Goal: Task Accomplishment & Management: Manage account settings

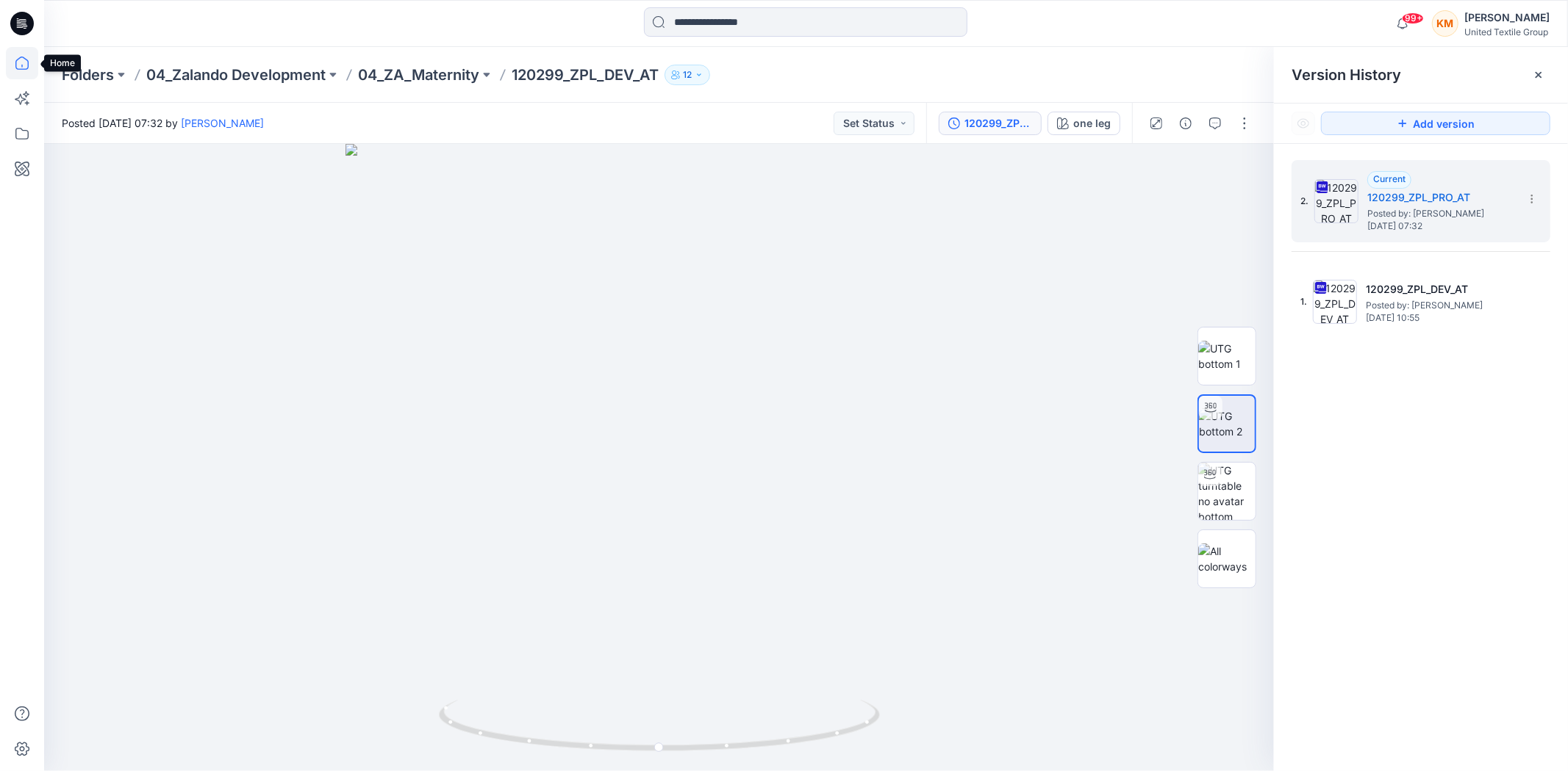
click at [22, 64] on icon at bounding box center [21, 62] width 32 height 32
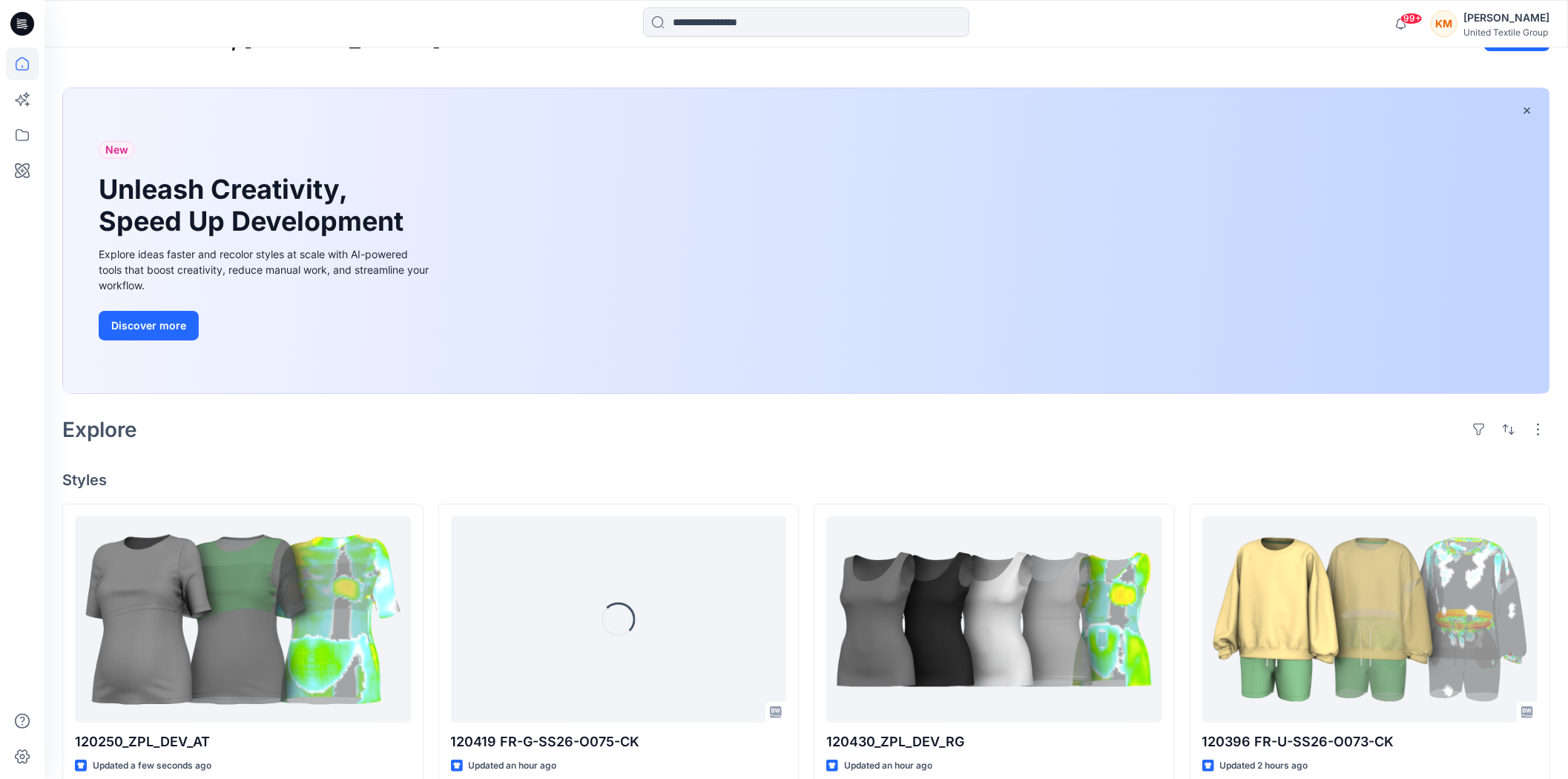
scroll to position [83, 0]
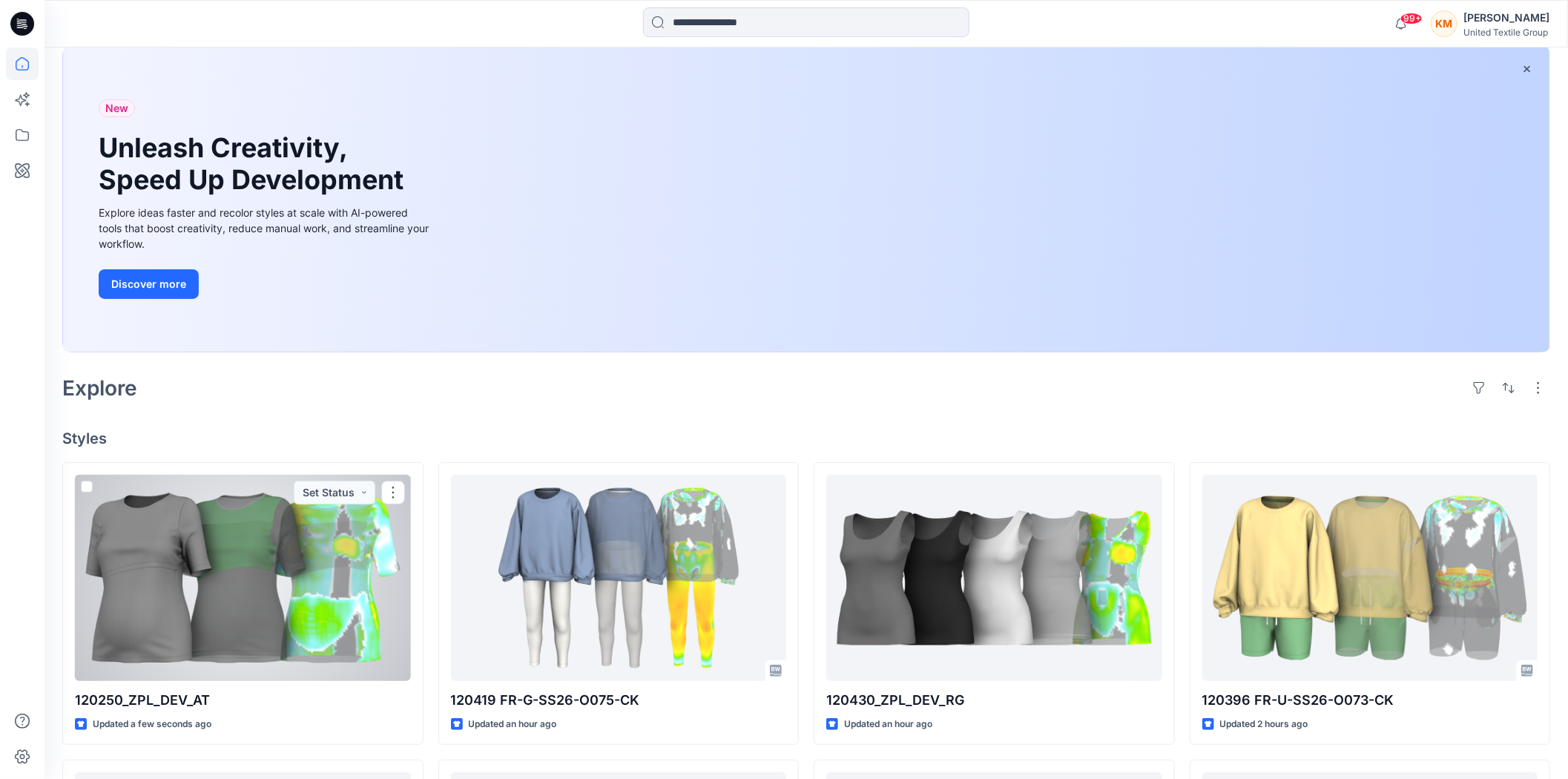
click at [276, 573] on div at bounding box center [243, 579] width 336 height 206
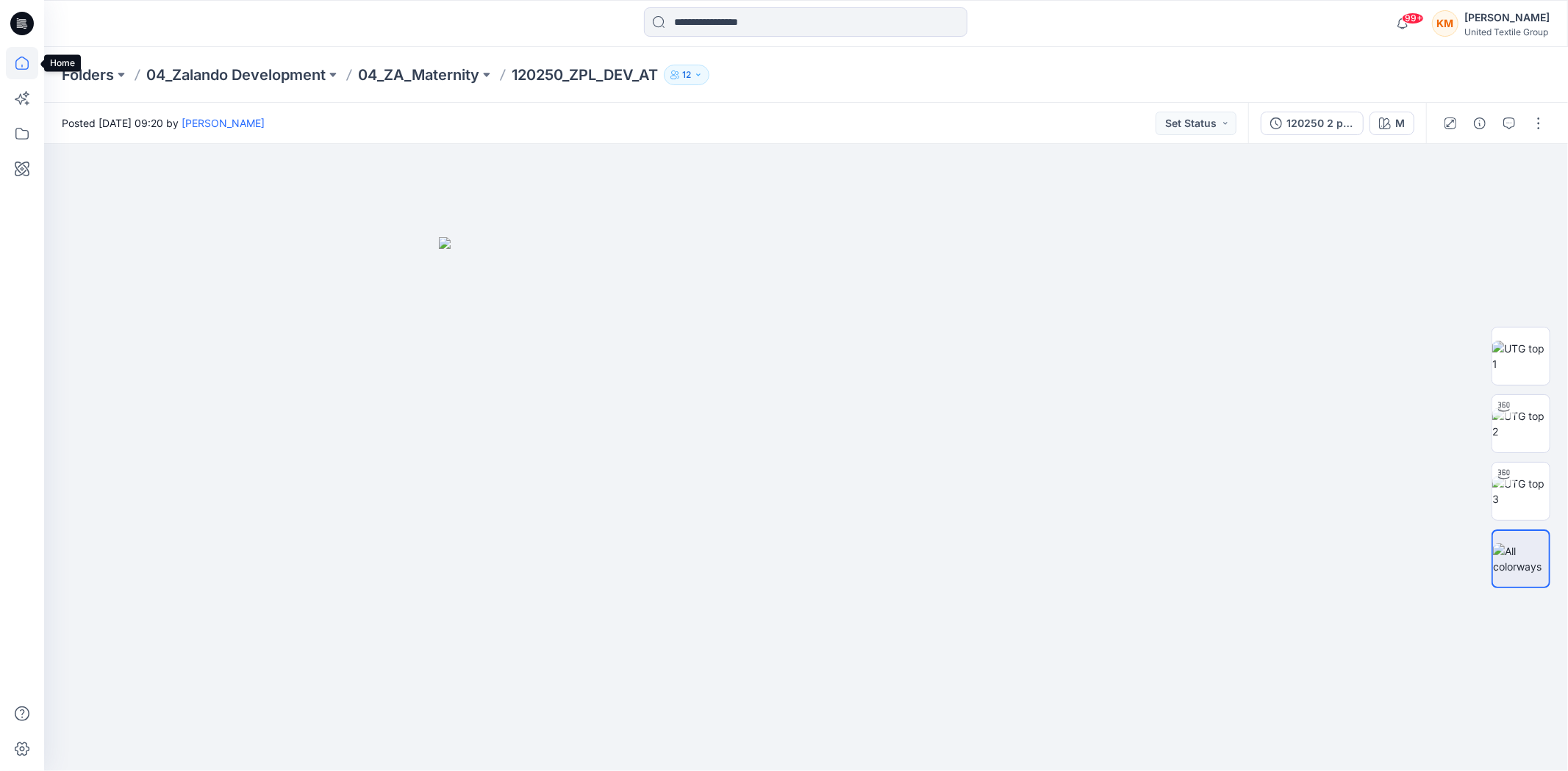
click at [22, 62] on icon at bounding box center [21, 62] width 32 height 32
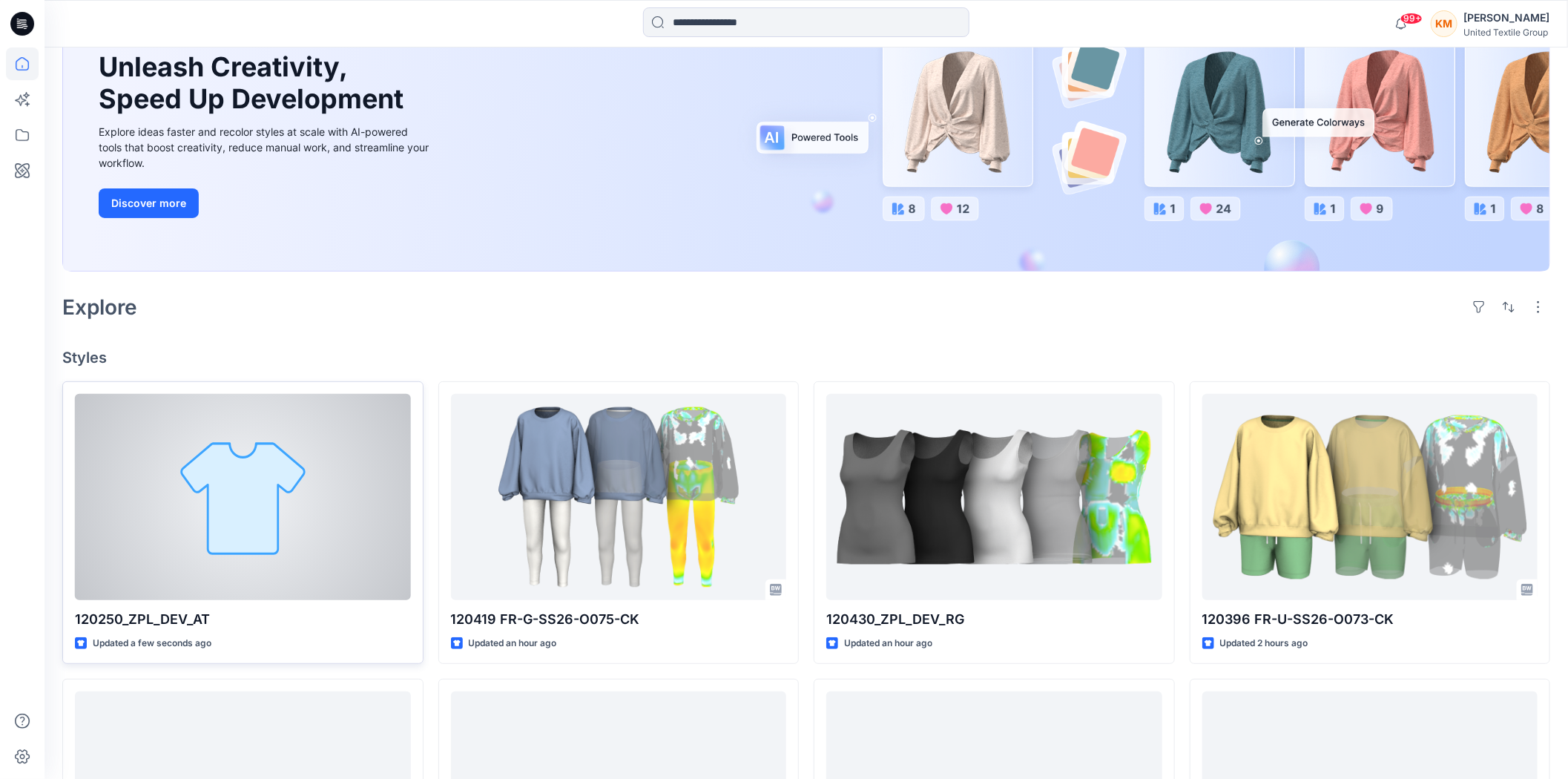
scroll to position [165, 0]
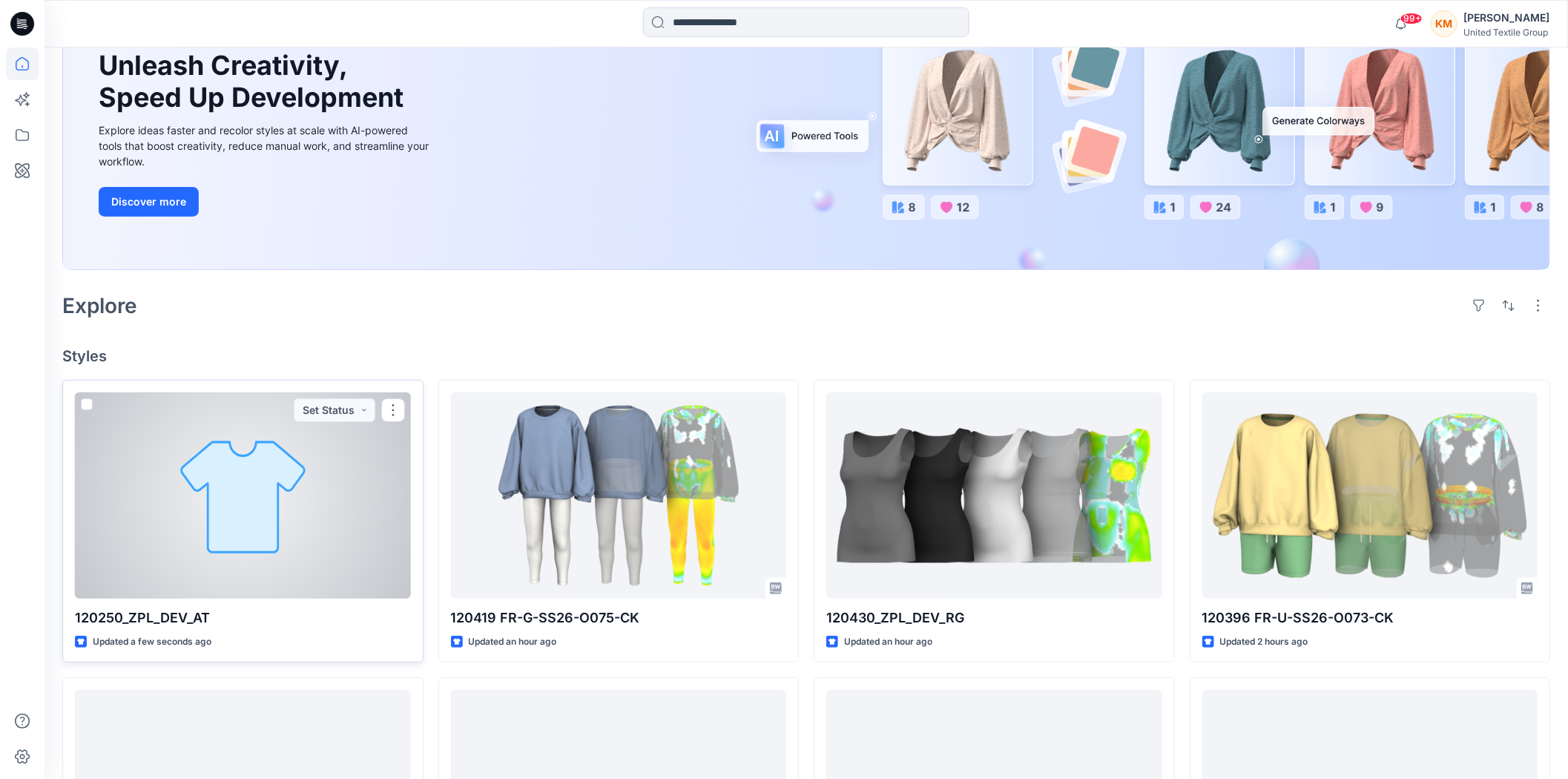
click at [317, 459] on div at bounding box center [243, 496] width 336 height 206
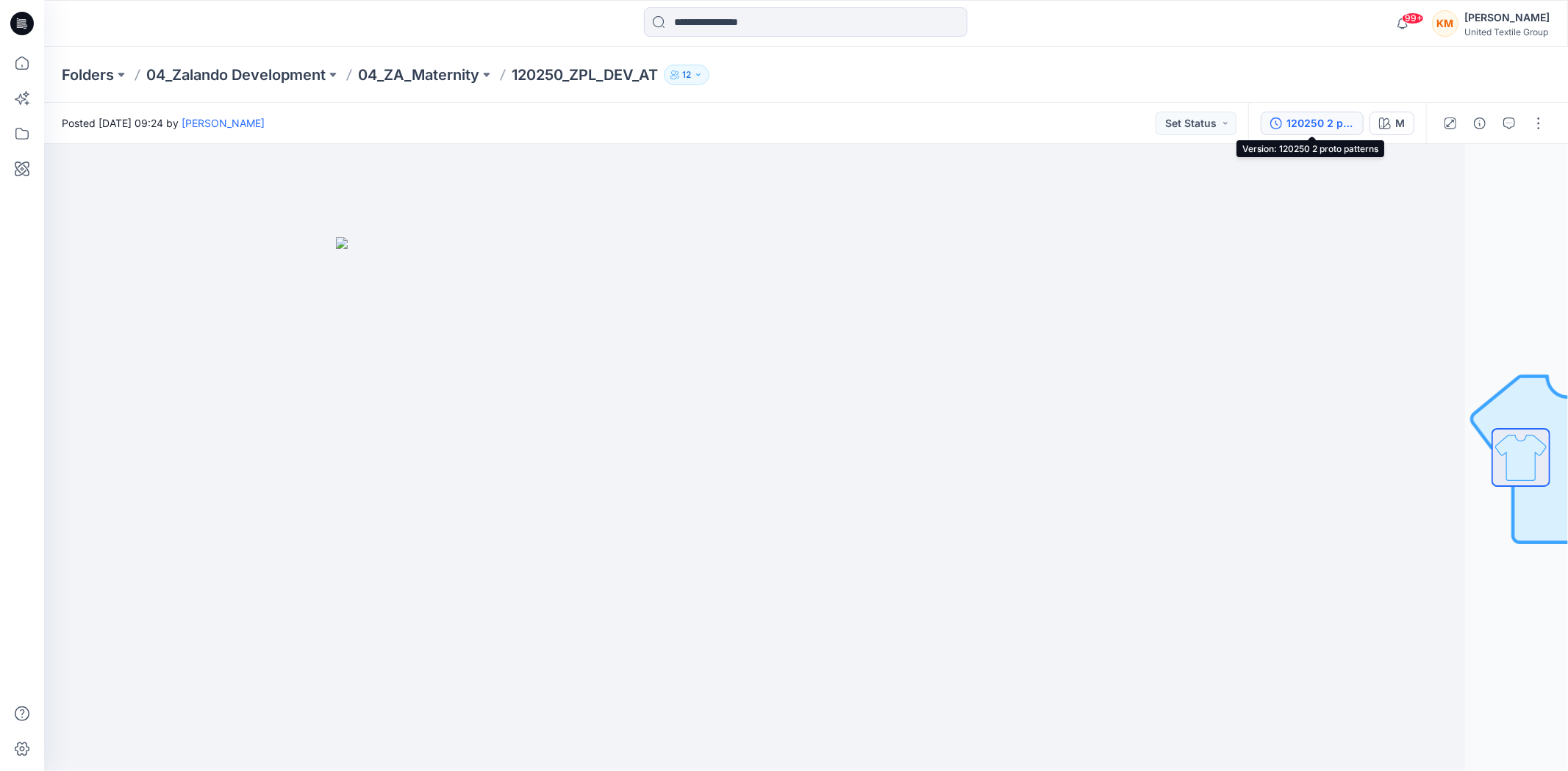
click at [1333, 122] on div "120250 2 proto patterns" at bounding box center [1320, 123] width 68 height 17
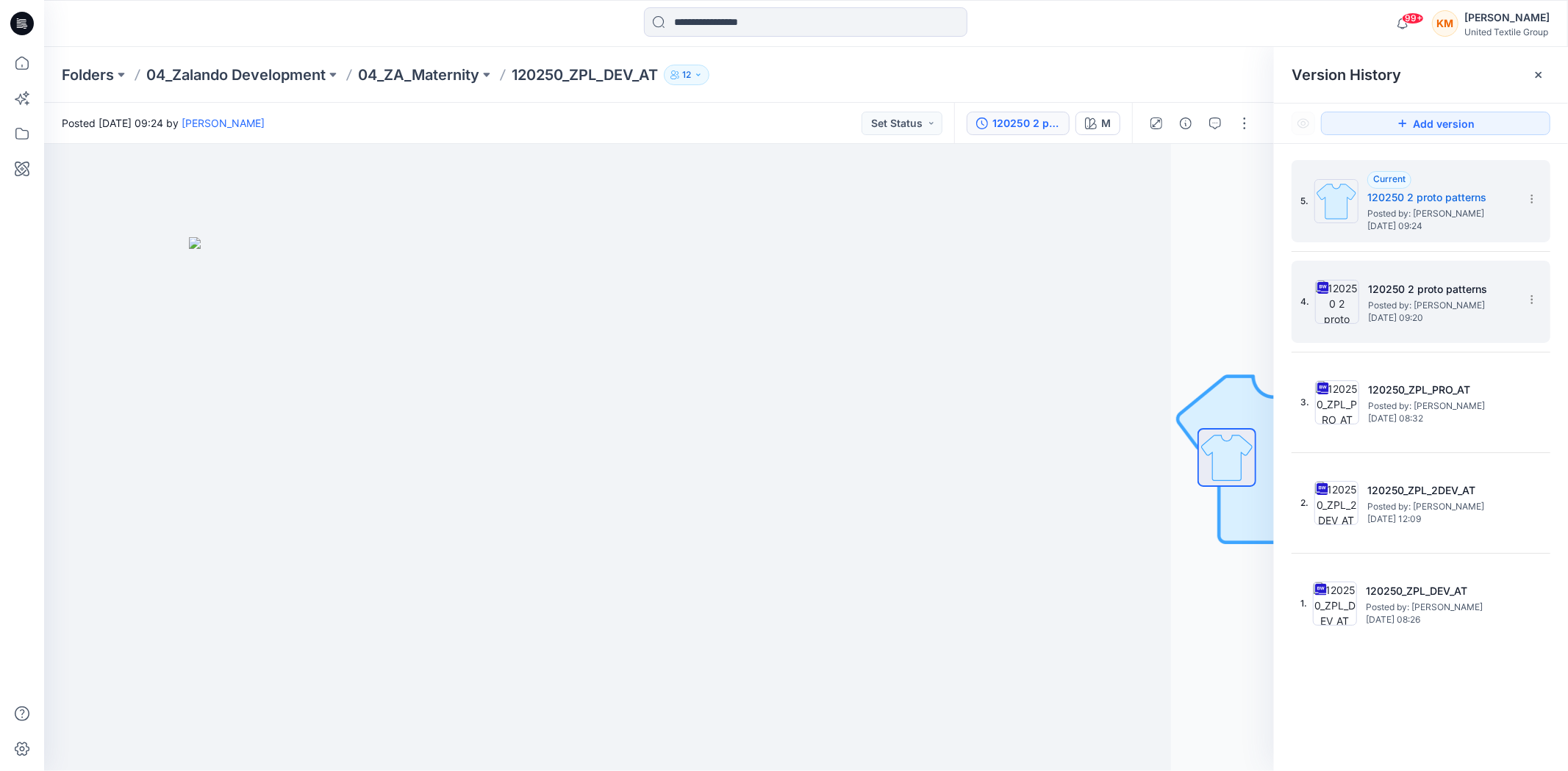
click at [1438, 299] on span "Posted by: Kristina Mekseniene" at bounding box center [1441, 305] width 147 height 15
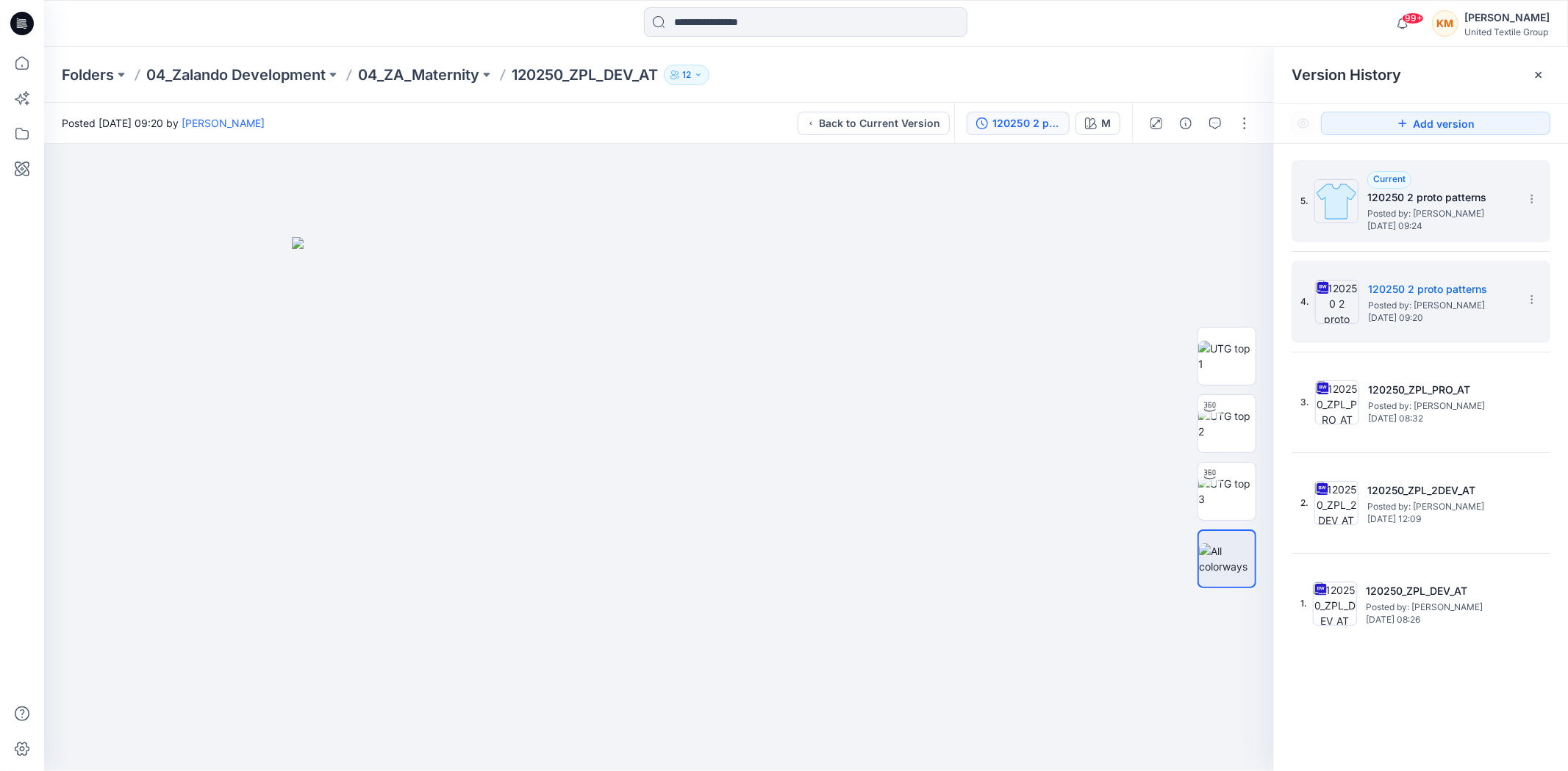
click at [1449, 216] on span "Posted by: Kristina Mekseniene" at bounding box center [1440, 213] width 147 height 15
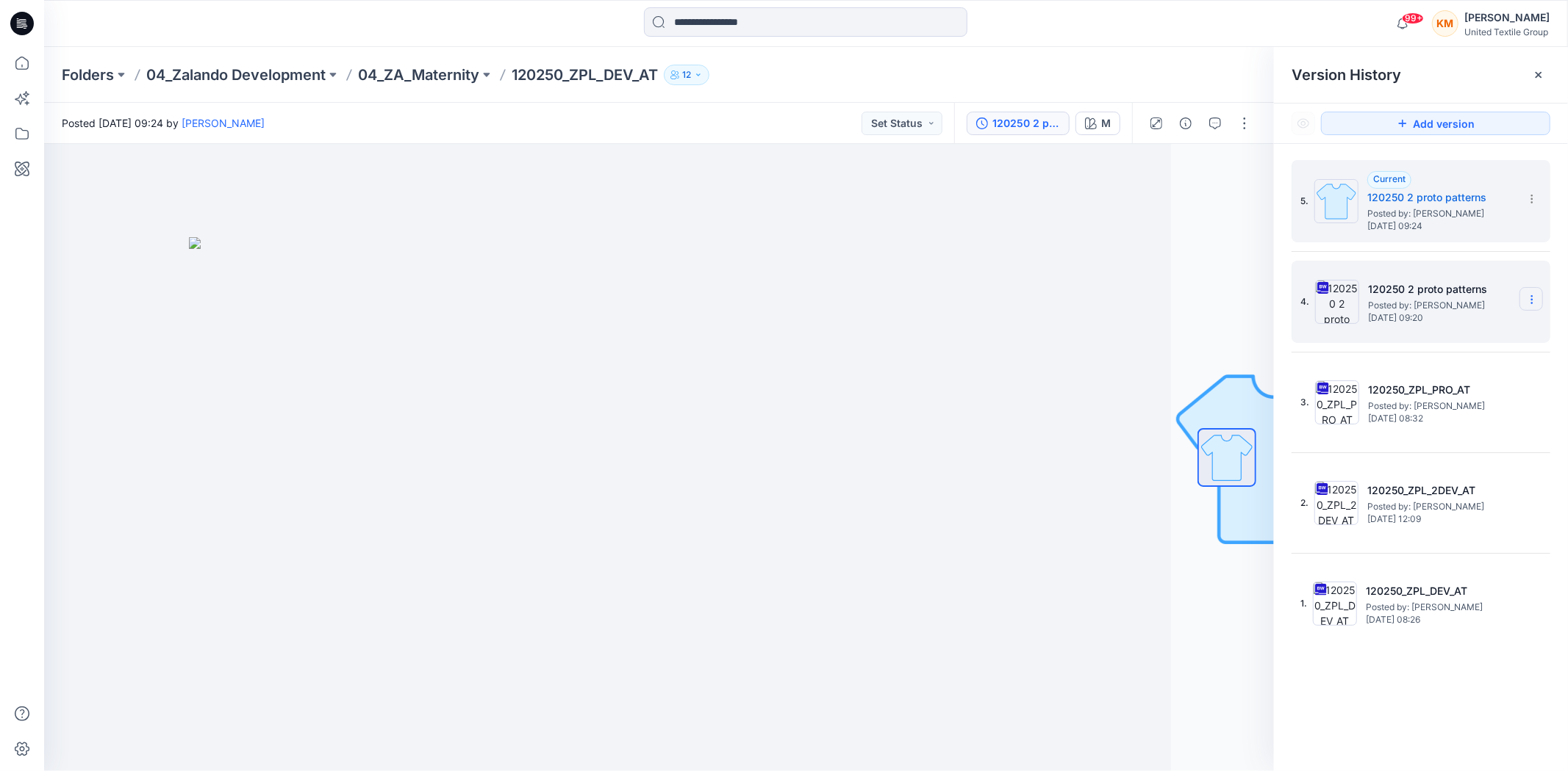
click at [1532, 289] on section at bounding box center [1531, 298] width 23 height 23
click at [1442, 413] on span "Hide Version" at bounding box center [1425, 417] width 59 height 18
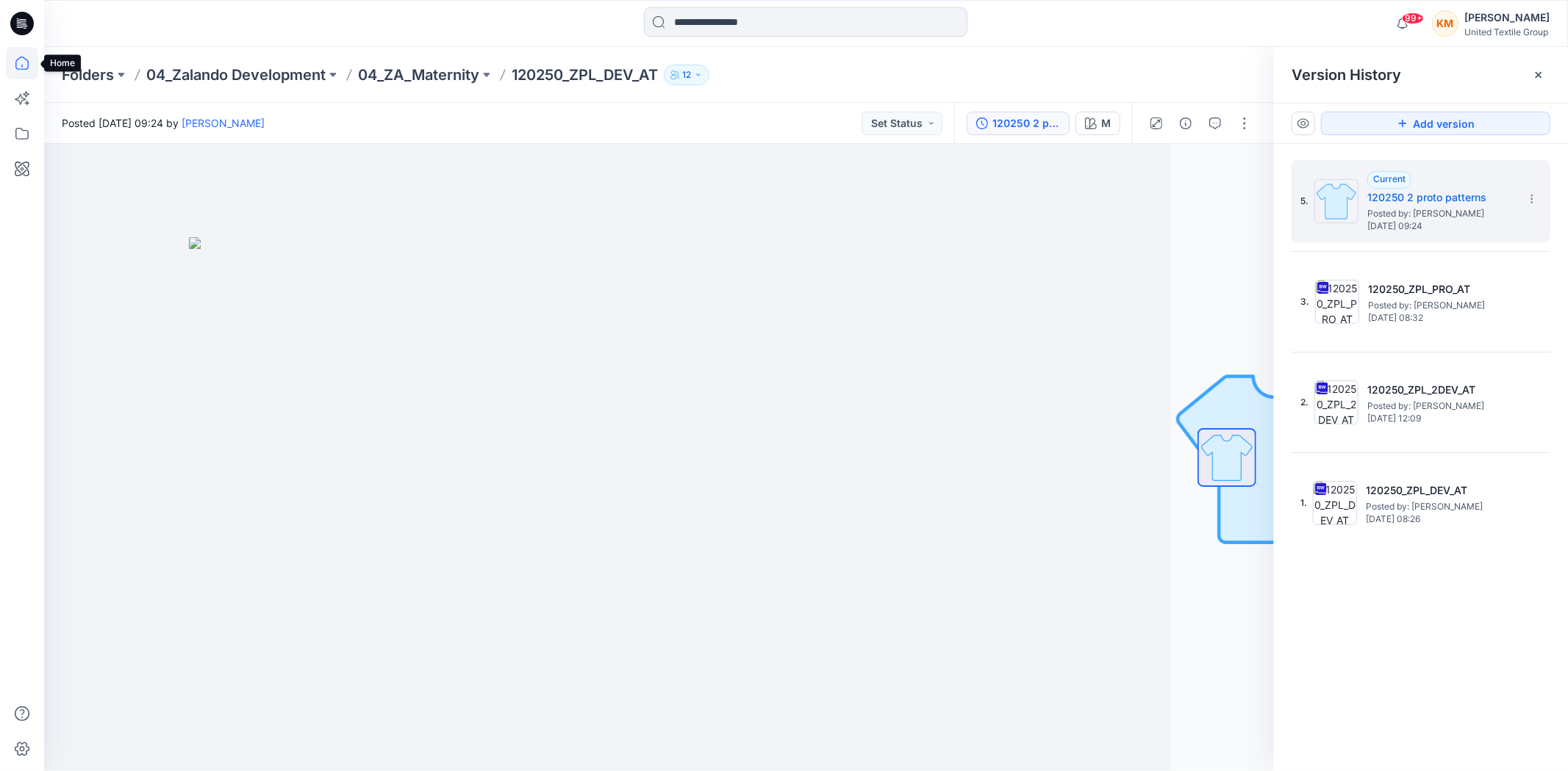
click at [18, 61] on icon at bounding box center [21, 62] width 32 height 32
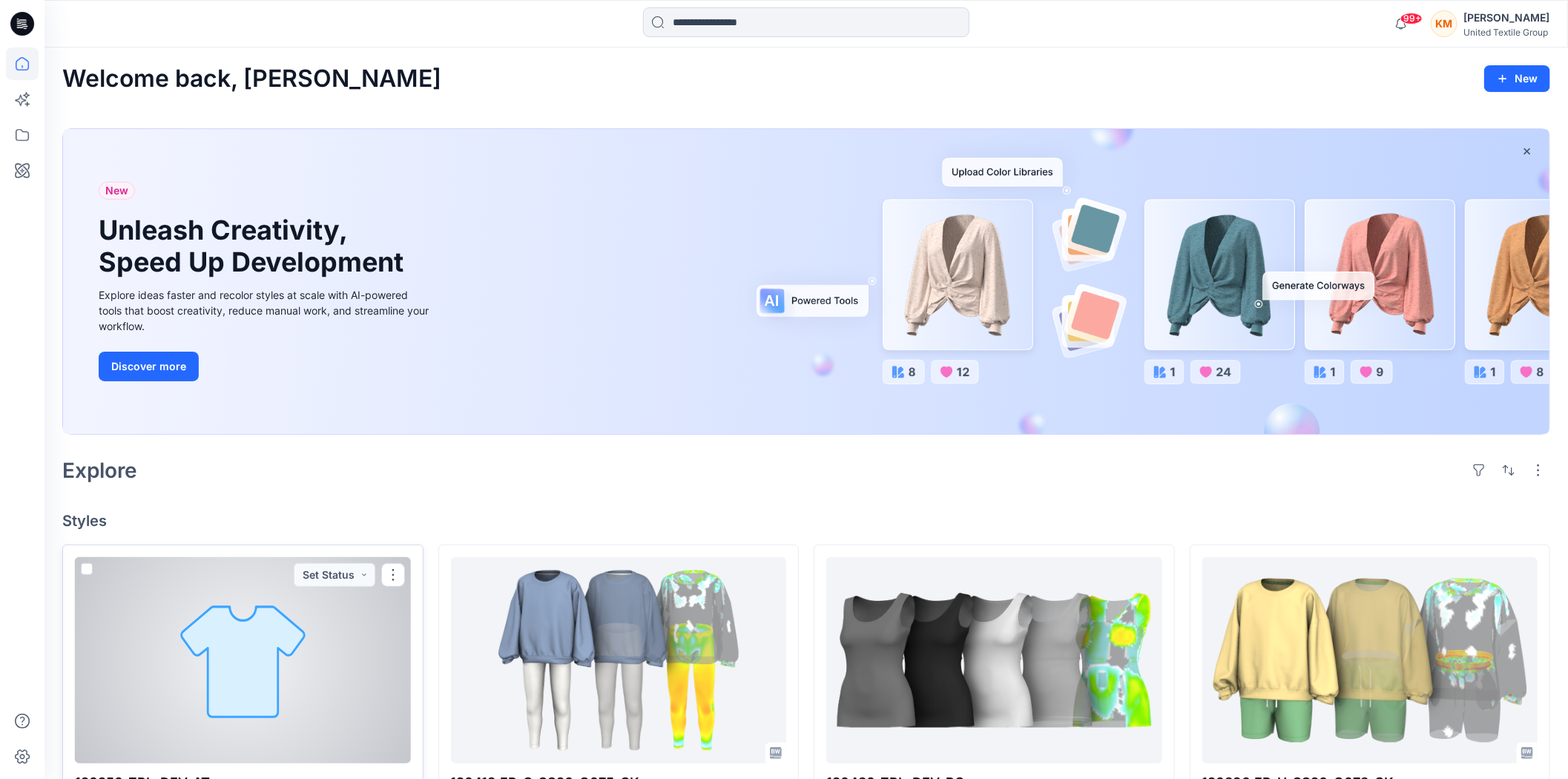
click at [265, 632] on div at bounding box center [243, 660] width 336 height 206
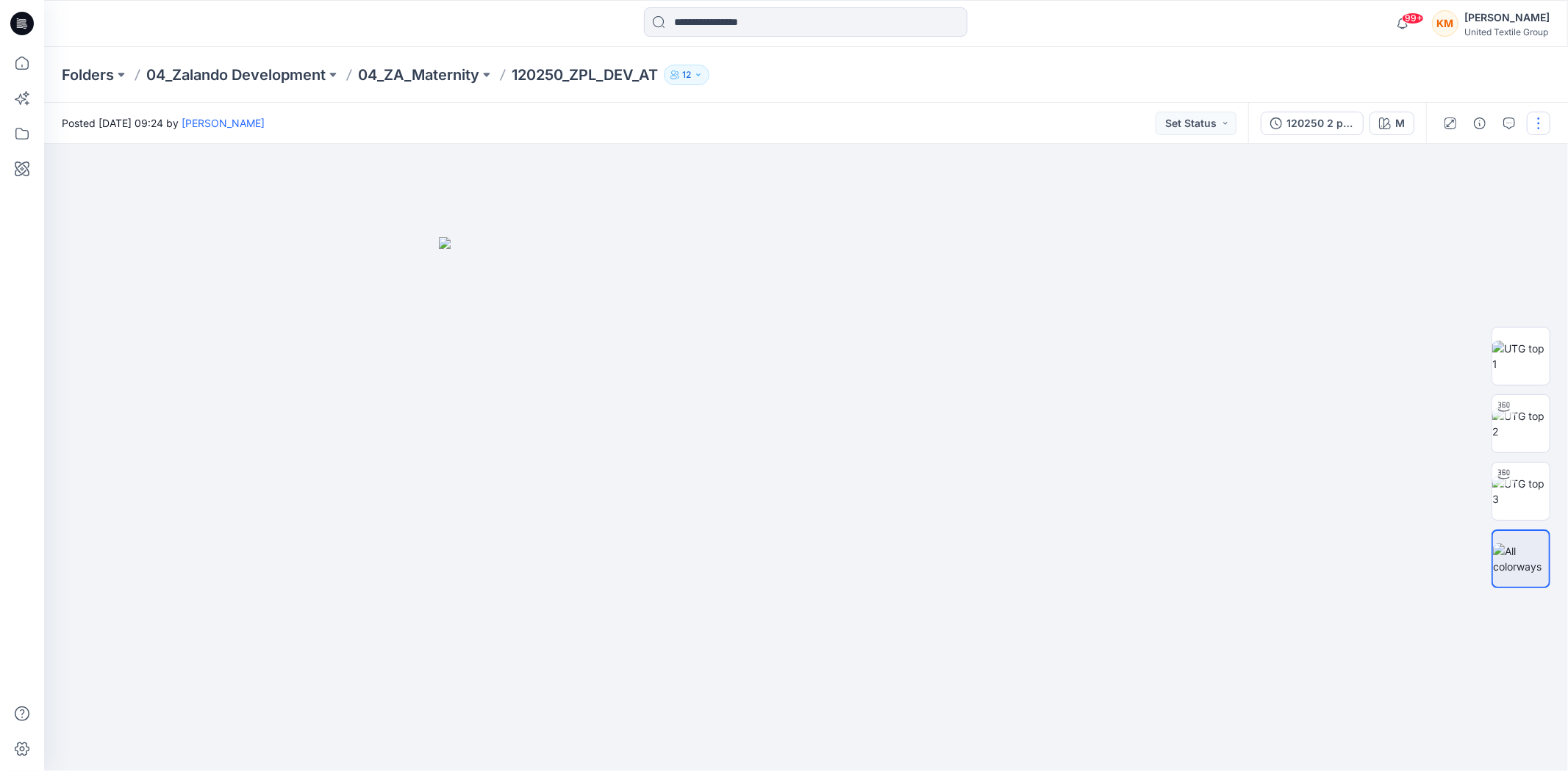
click at [1541, 122] on button "button" at bounding box center [1538, 123] width 23 height 23
click at [1417, 194] on button "Edit" at bounding box center [1463, 198] width 135 height 27
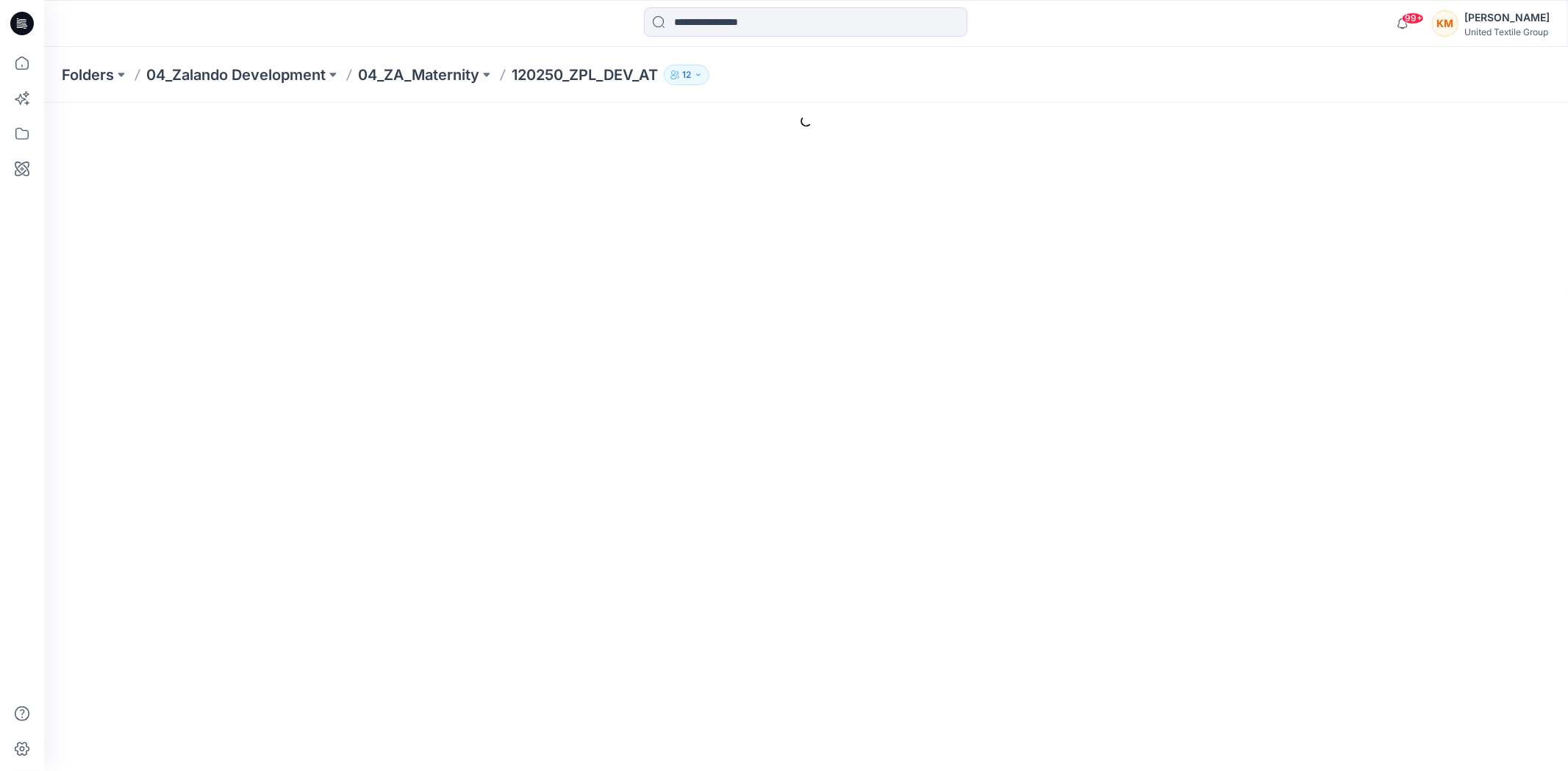
type input "**********"
type input "*"
type input "**********"
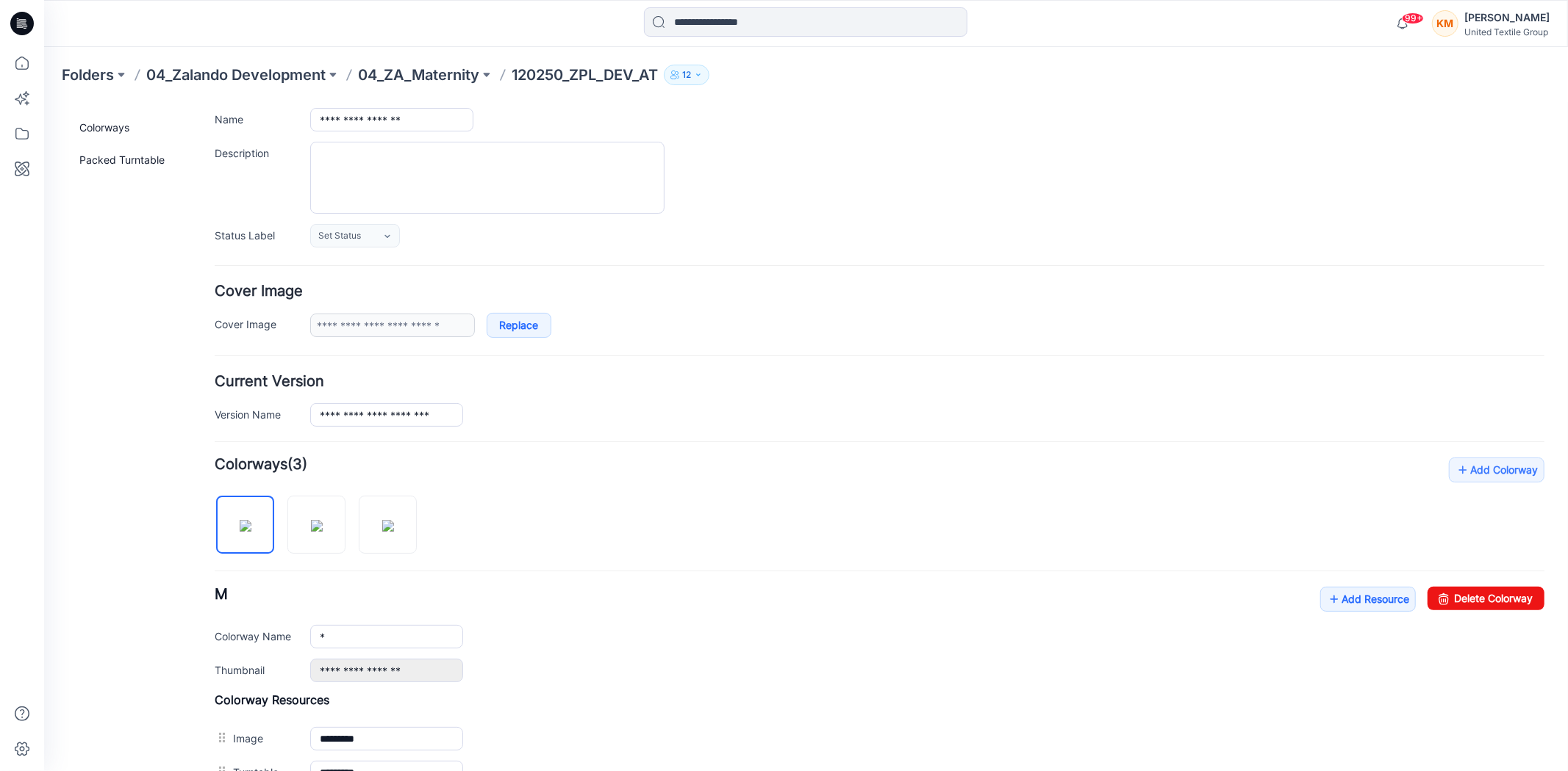
scroll to position [326, 0]
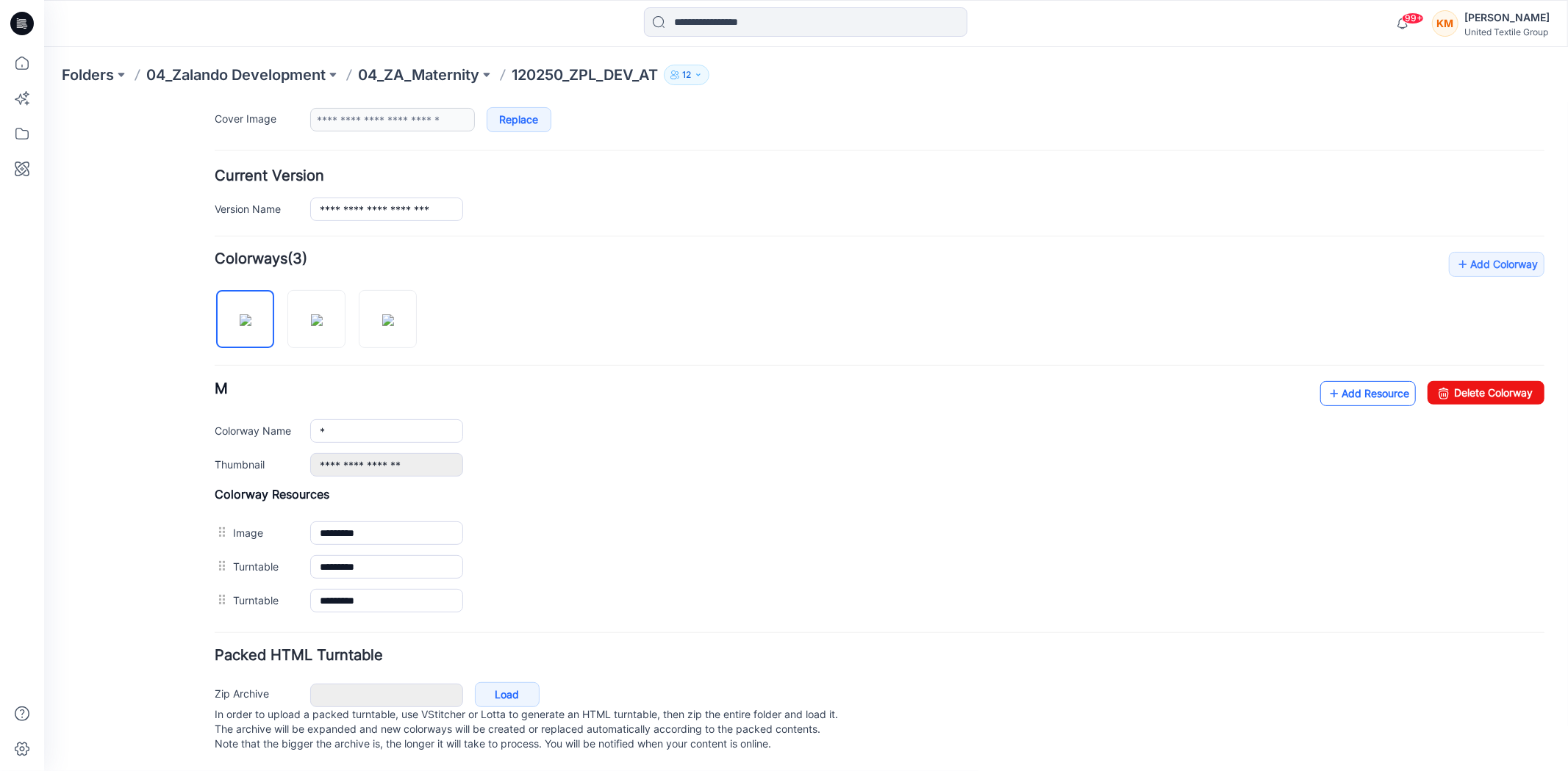
click at [1342, 380] on link "Add Resource" at bounding box center [1367, 393] width 95 height 25
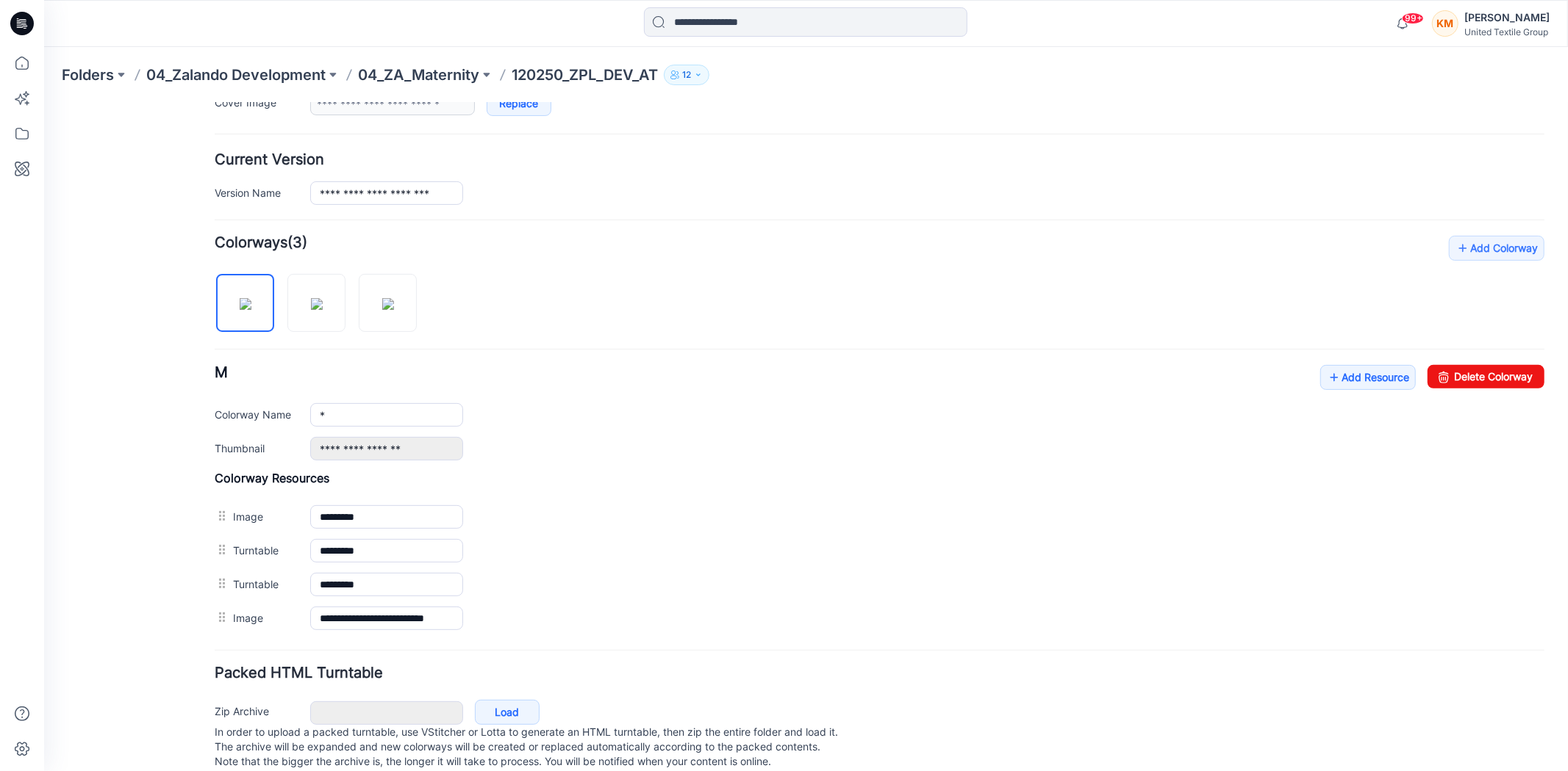
scroll to position [0, 0]
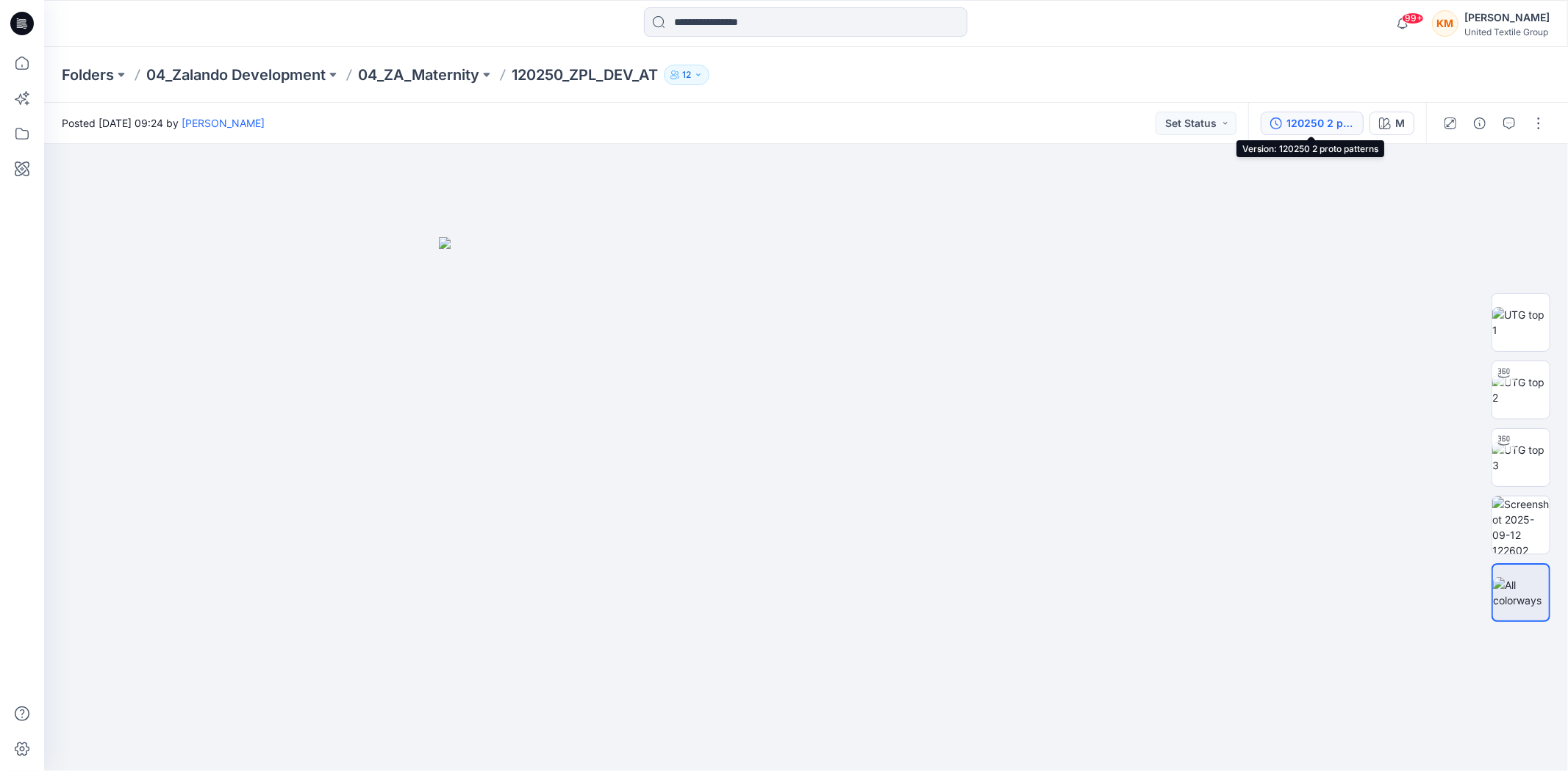
click at [1316, 121] on div "120250 2 proto patterns" at bounding box center [1320, 123] width 68 height 17
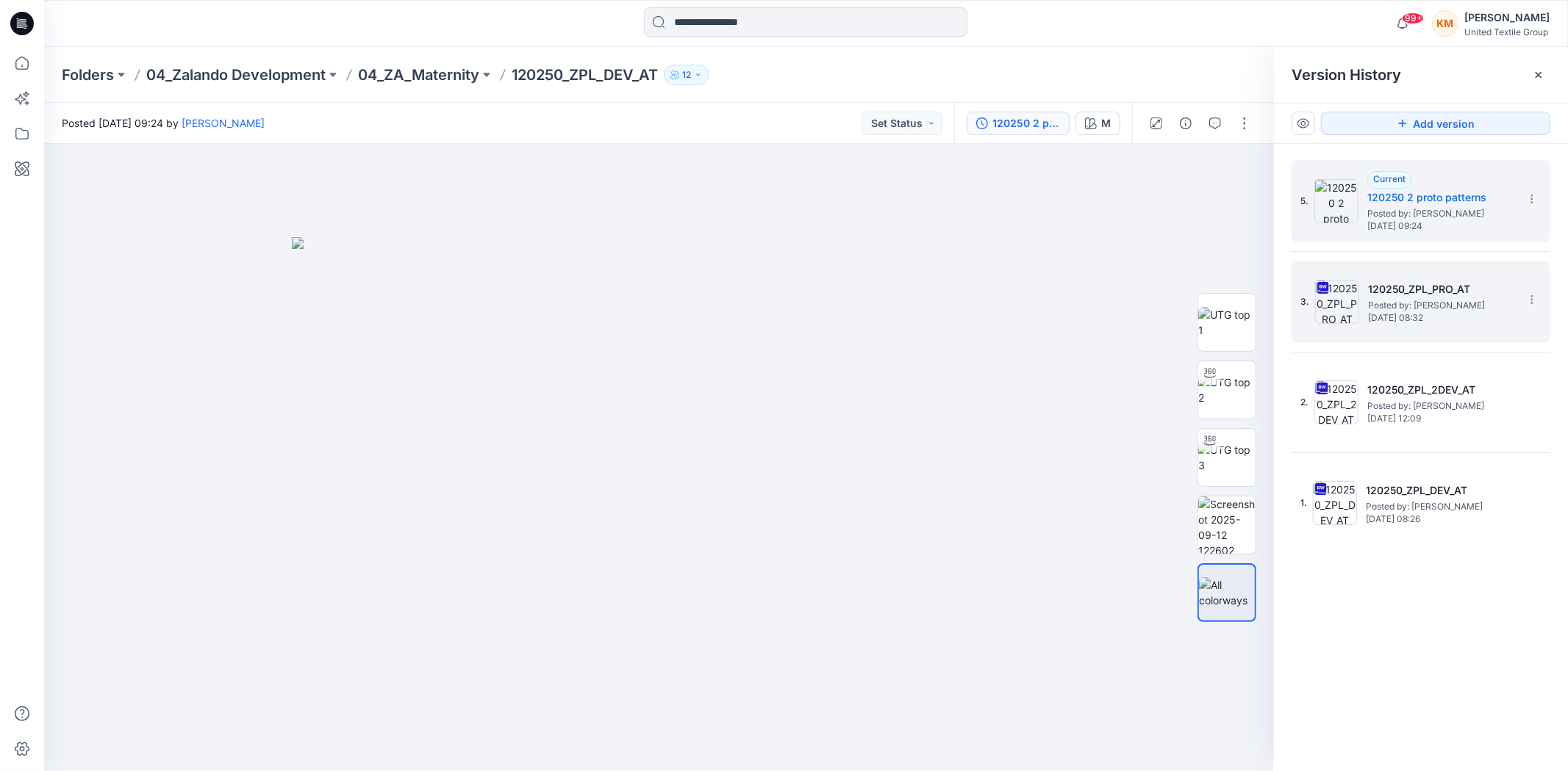
click at [1383, 308] on span "Posted by: Anastasija Trusakova" at bounding box center [1441, 305] width 147 height 15
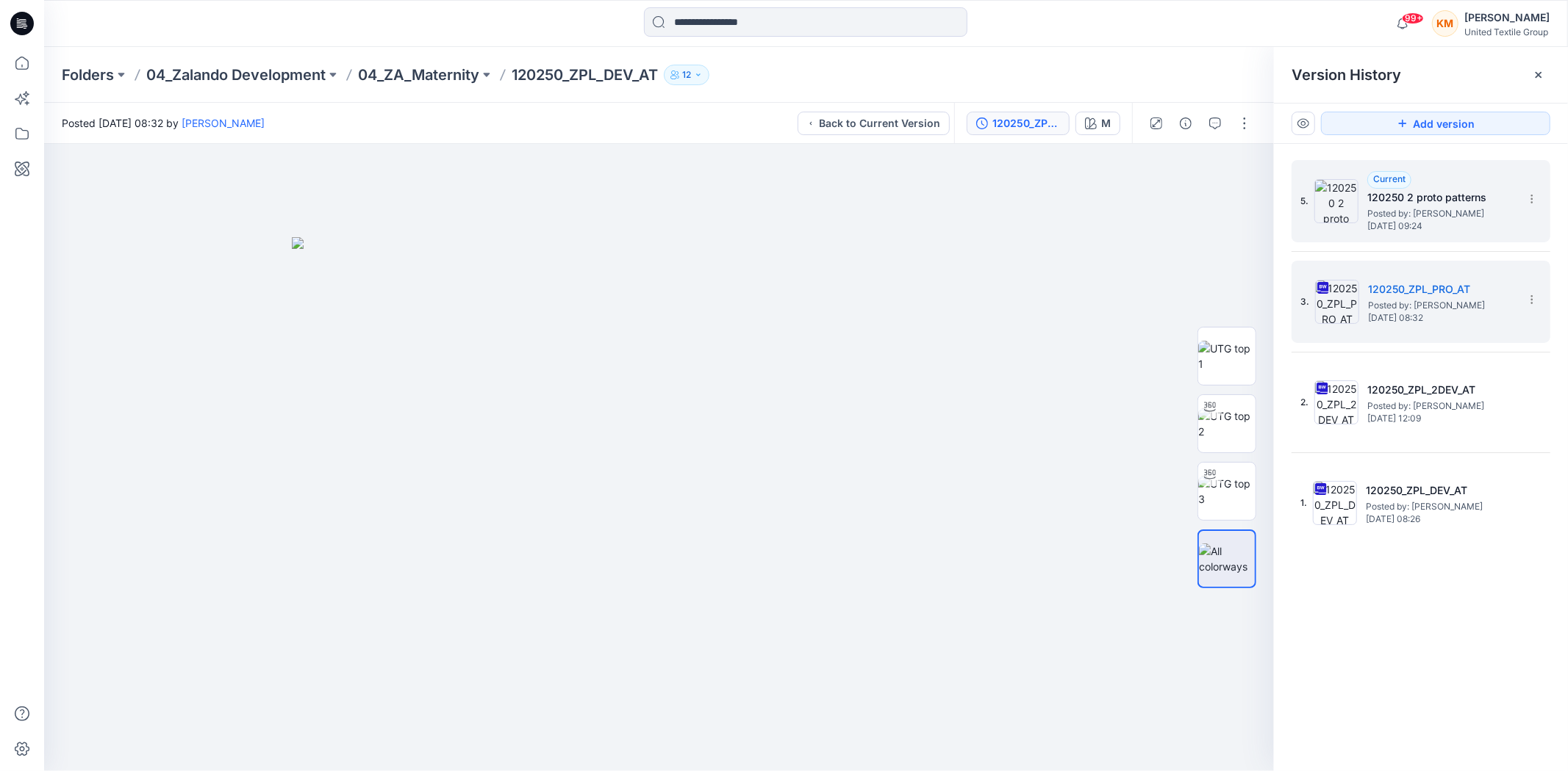
click at [1417, 207] on span "Posted by: Kristina Mekseniene" at bounding box center [1440, 213] width 147 height 15
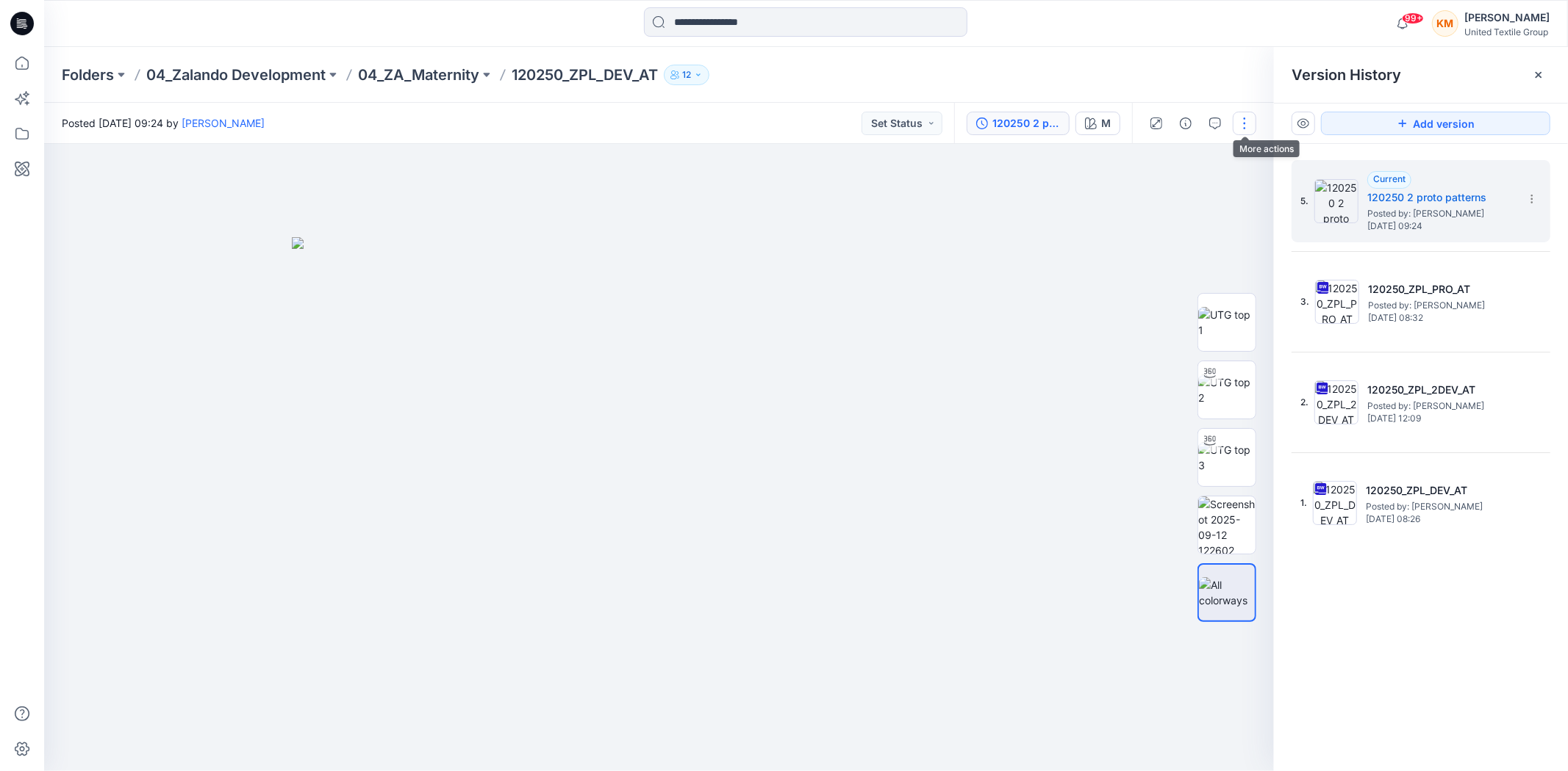
click at [1246, 121] on button "button" at bounding box center [1244, 123] width 23 height 23
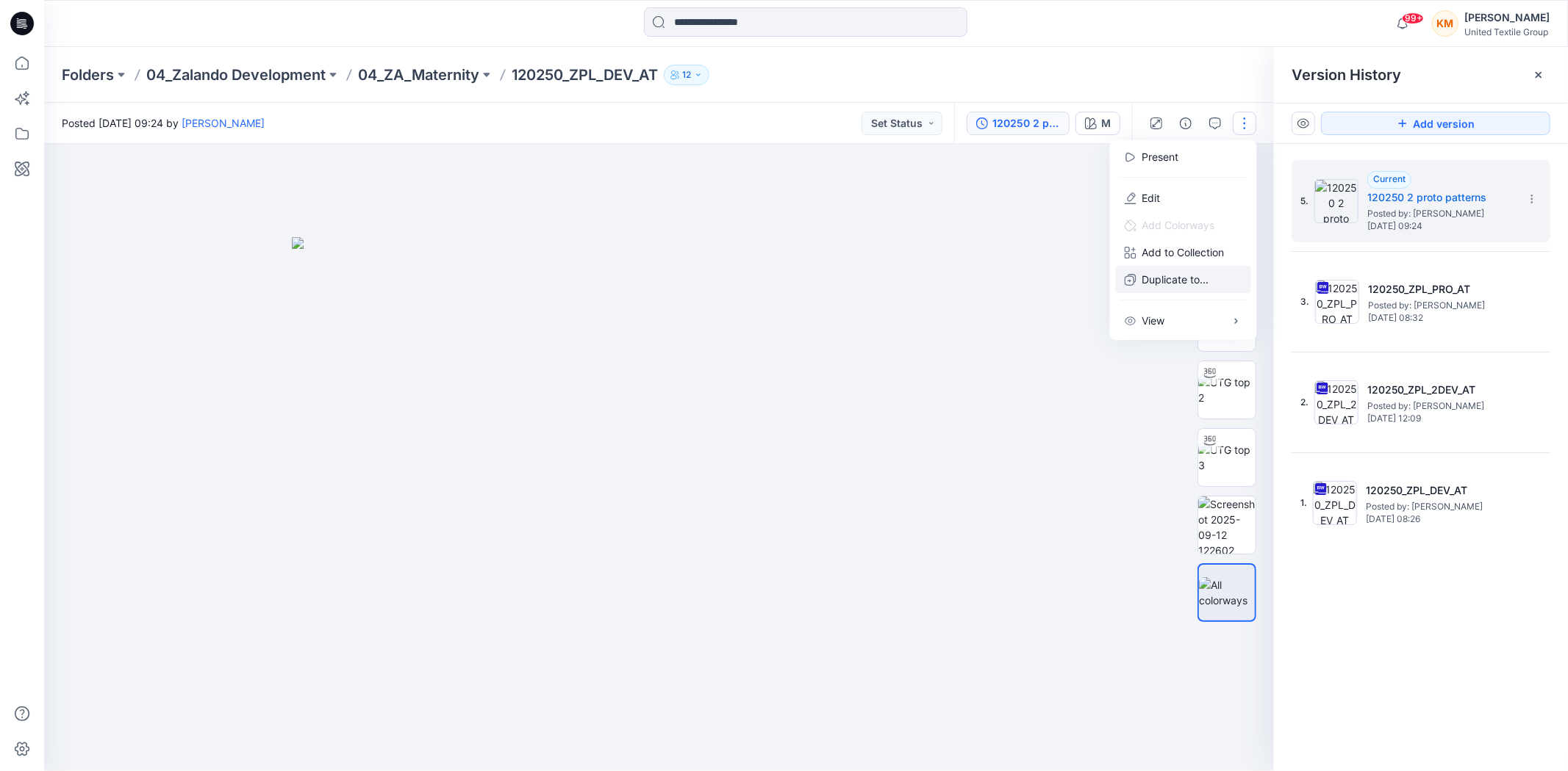
click at [1195, 272] on p "Duplicate to..." at bounding box center [1175, 280] width 67 height 16
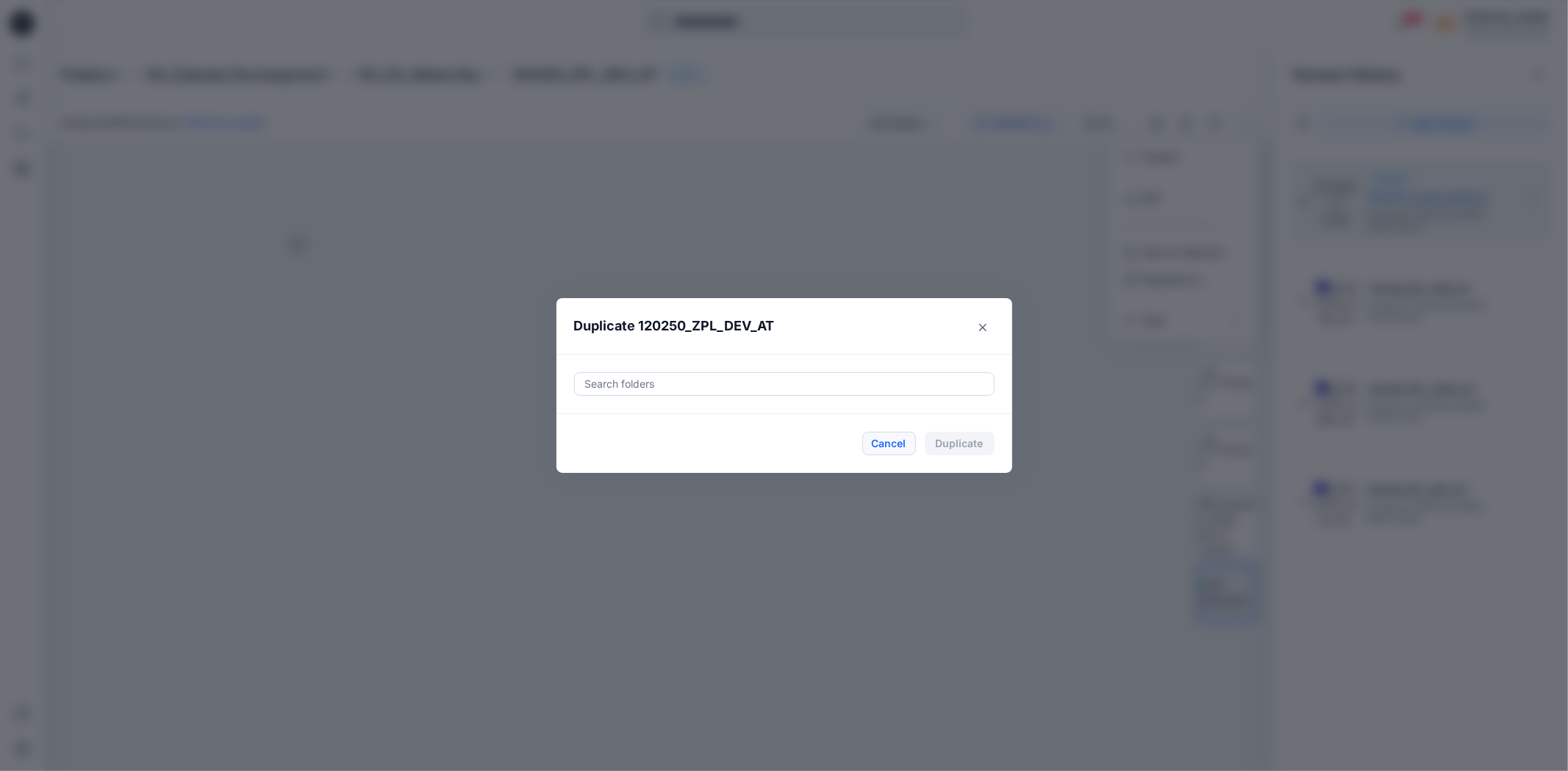
click at [894, 444] on button "Cancel" at bounding box center [888, 443] width 53 height 23
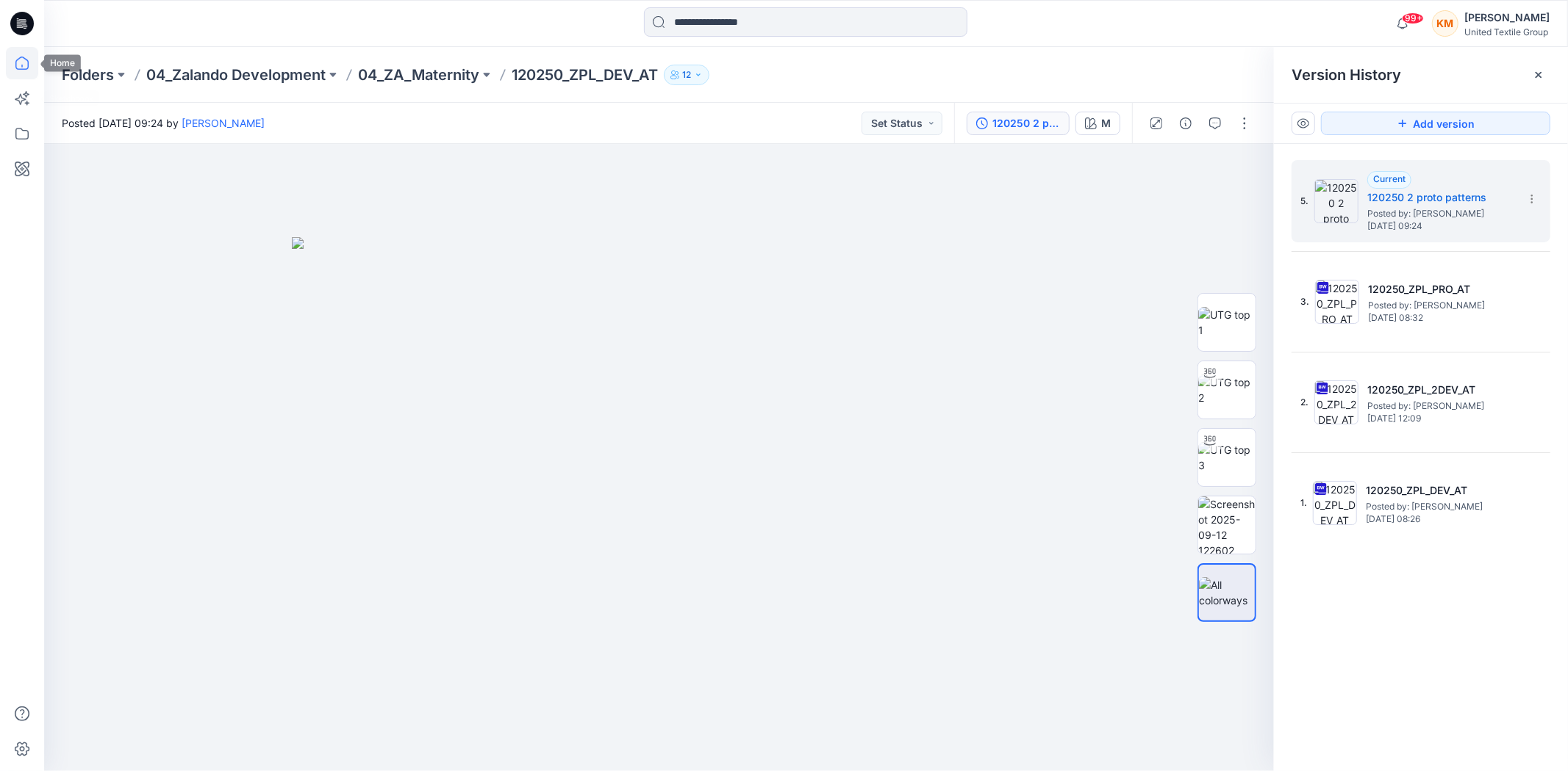
click at [16, 61] on icon at bounding box center [22, 63] width 14 height 14
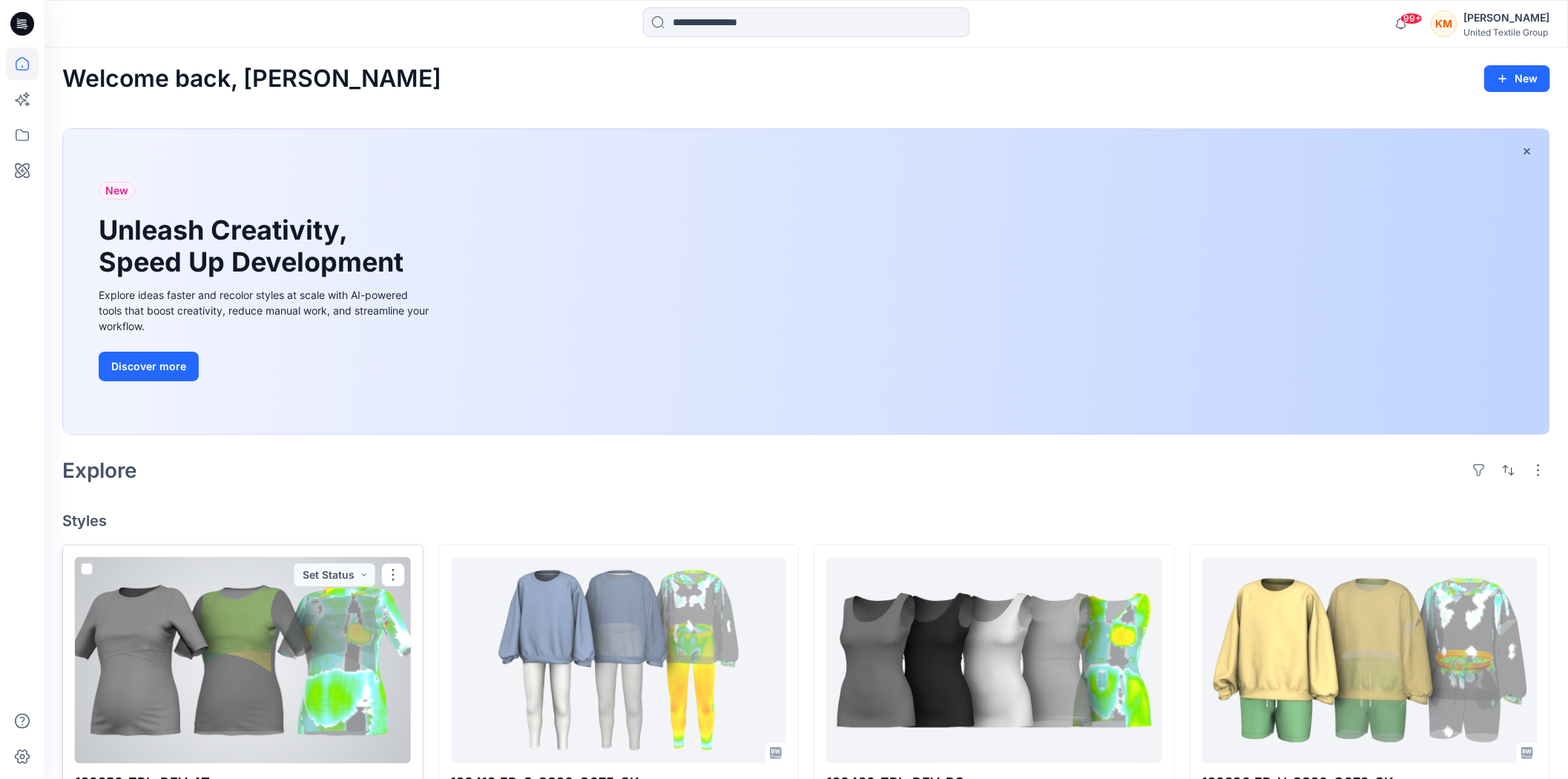
click at [299, 627] on div at bounding box center [243, 660] width 336 height 206
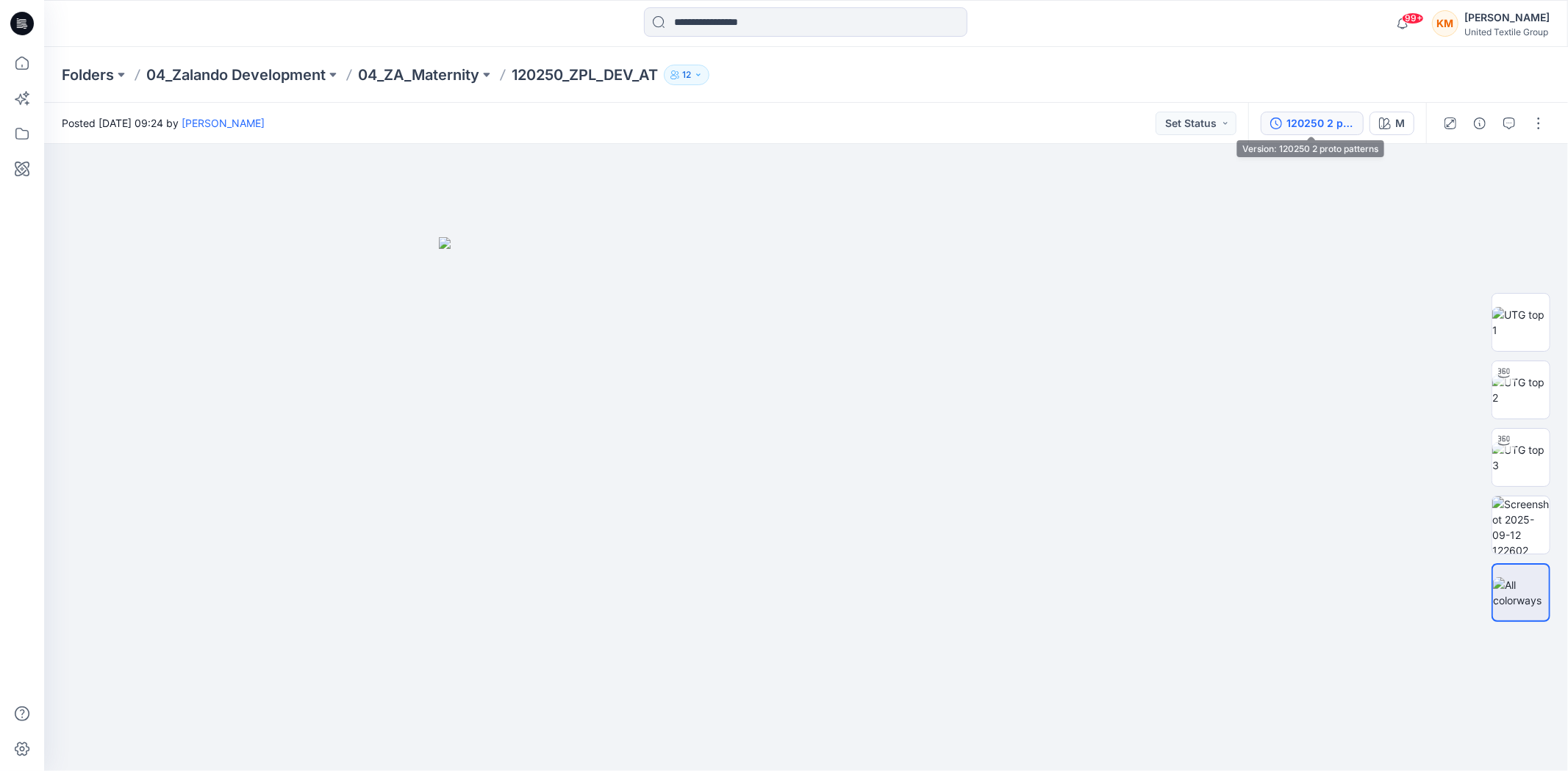
click at [1303, 119] on div "120250 2 proto patterns" at bounding box center [1320, 123] width 68 height 17
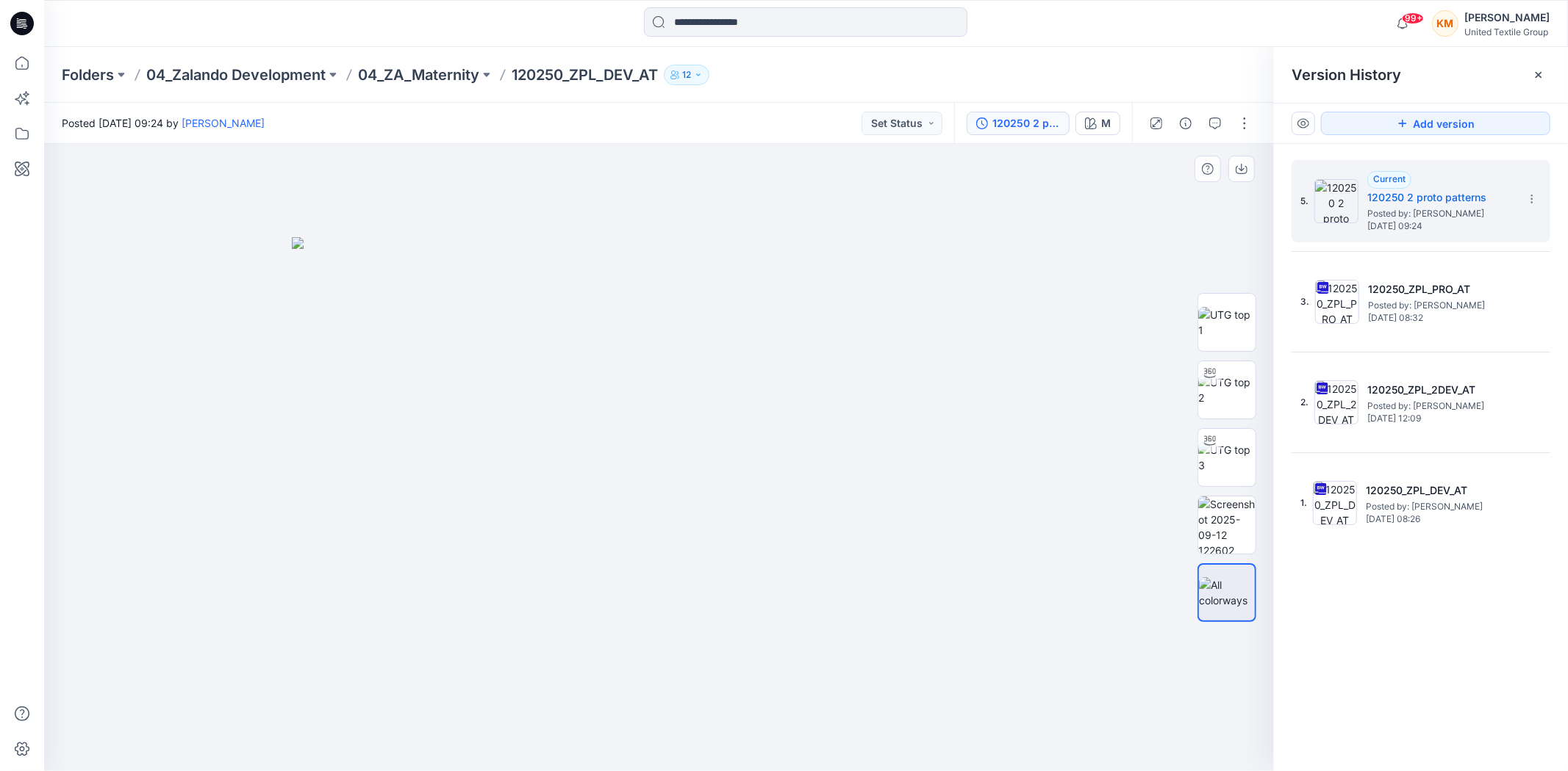
click at [1066, 661] on div at bounding box center [659, 457] width 1229 height 627
click at [1246, 122] on button "button" at bounding box center [1244, 123] width 23 height 23
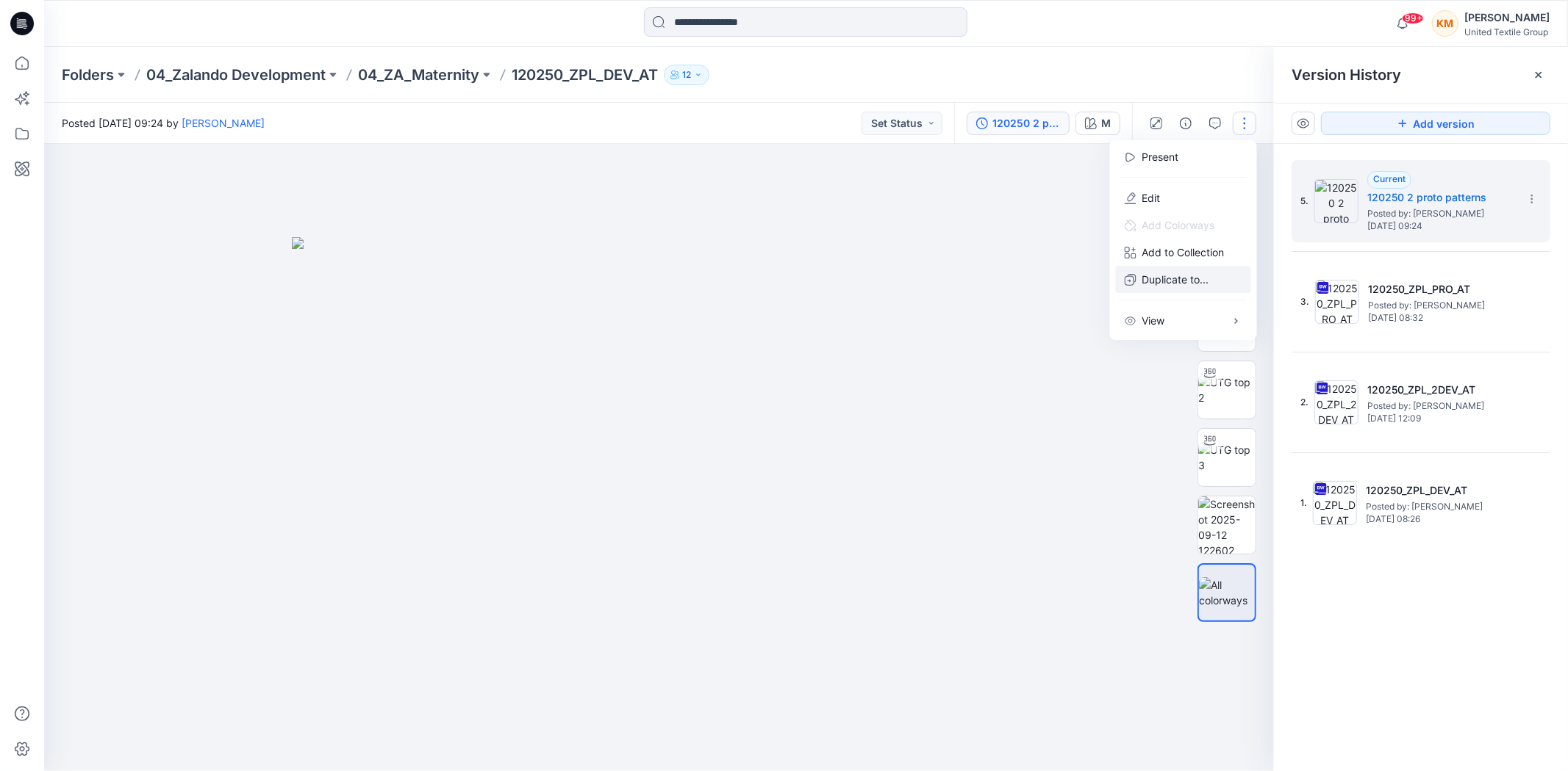
click at [1162, 275] on p "Duplicate to..." at bounding box center [1175, 280] width 67 height 16
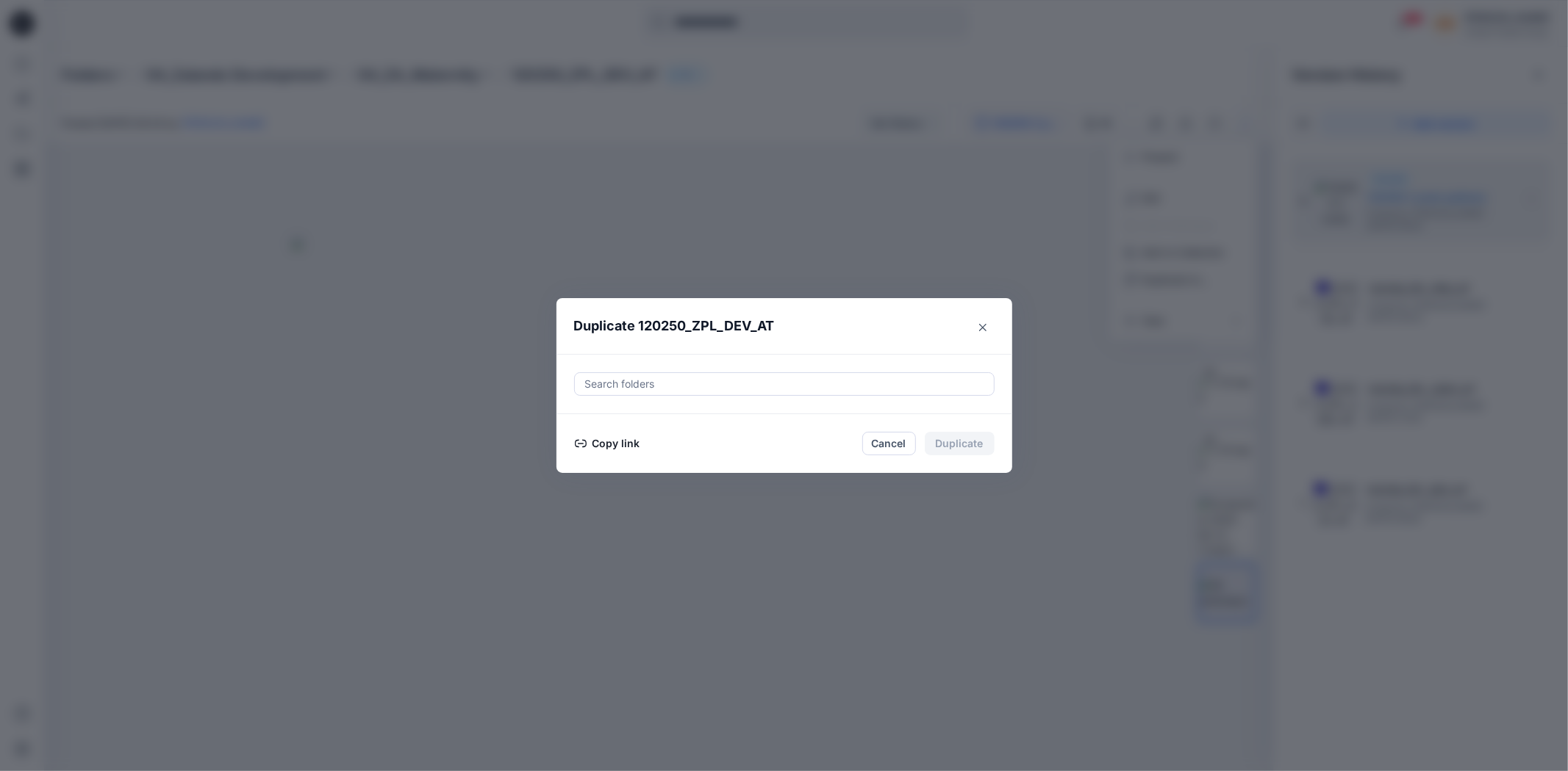
click at [599, 442] on button "Copy link" at bounding box center [607, 443] width 67 height 18
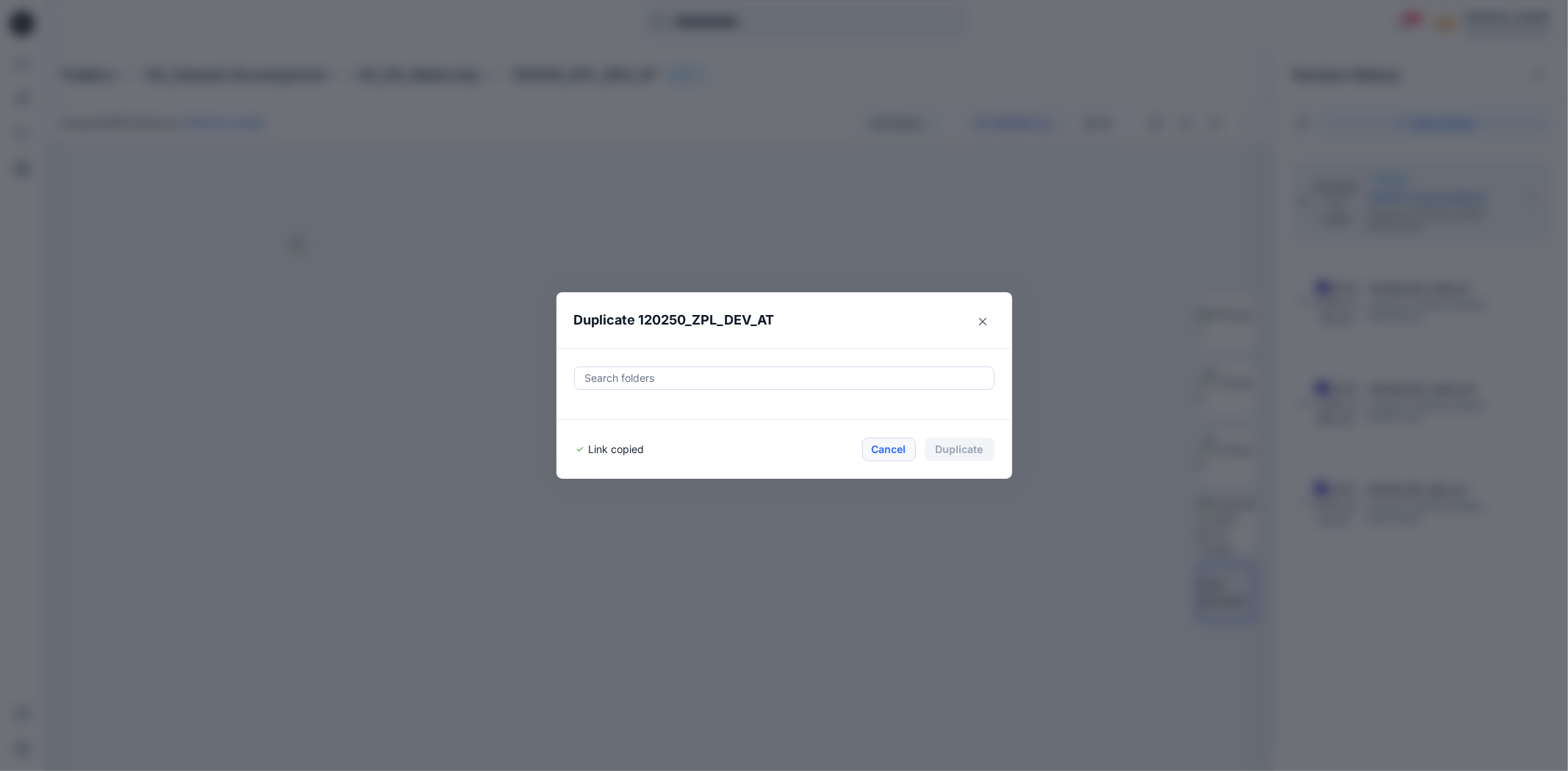
click at [891, 446] on button "Cancel" at bounding box center [888, 449] width 53 height 23
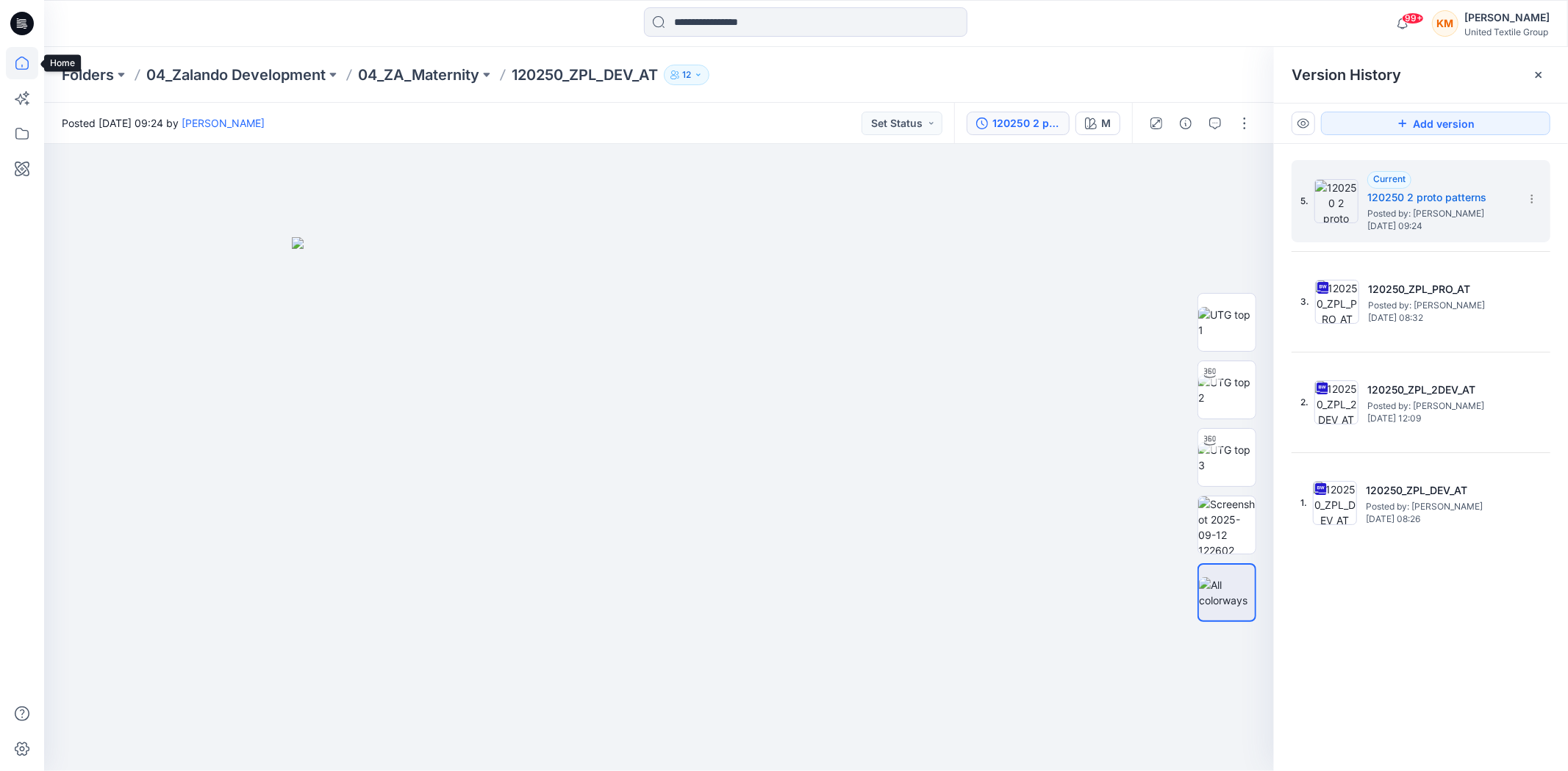
click at [18, 61] on icon at bounding box center [21, 62] width 32 height 32
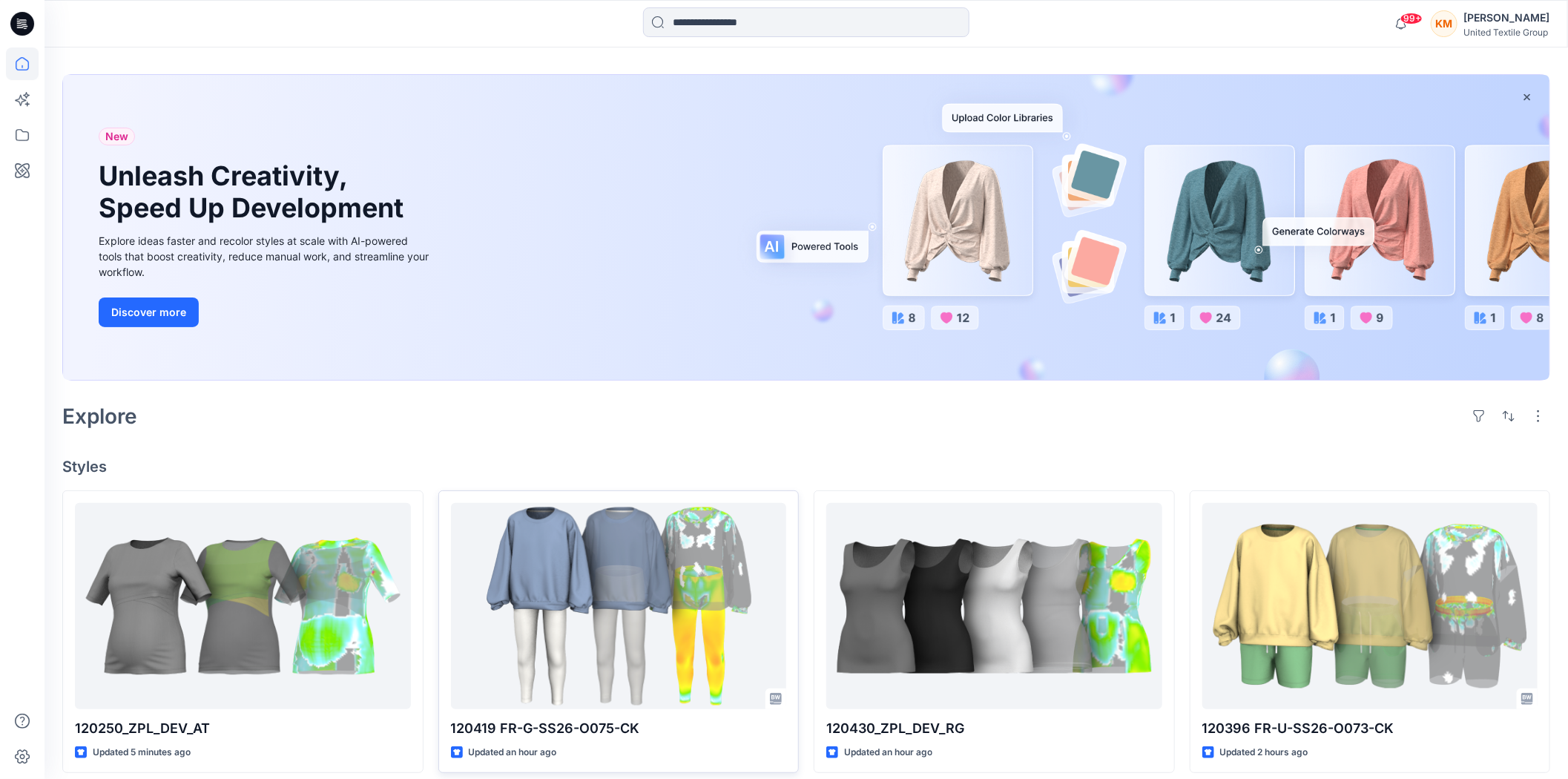
scroll to position [165, 0]
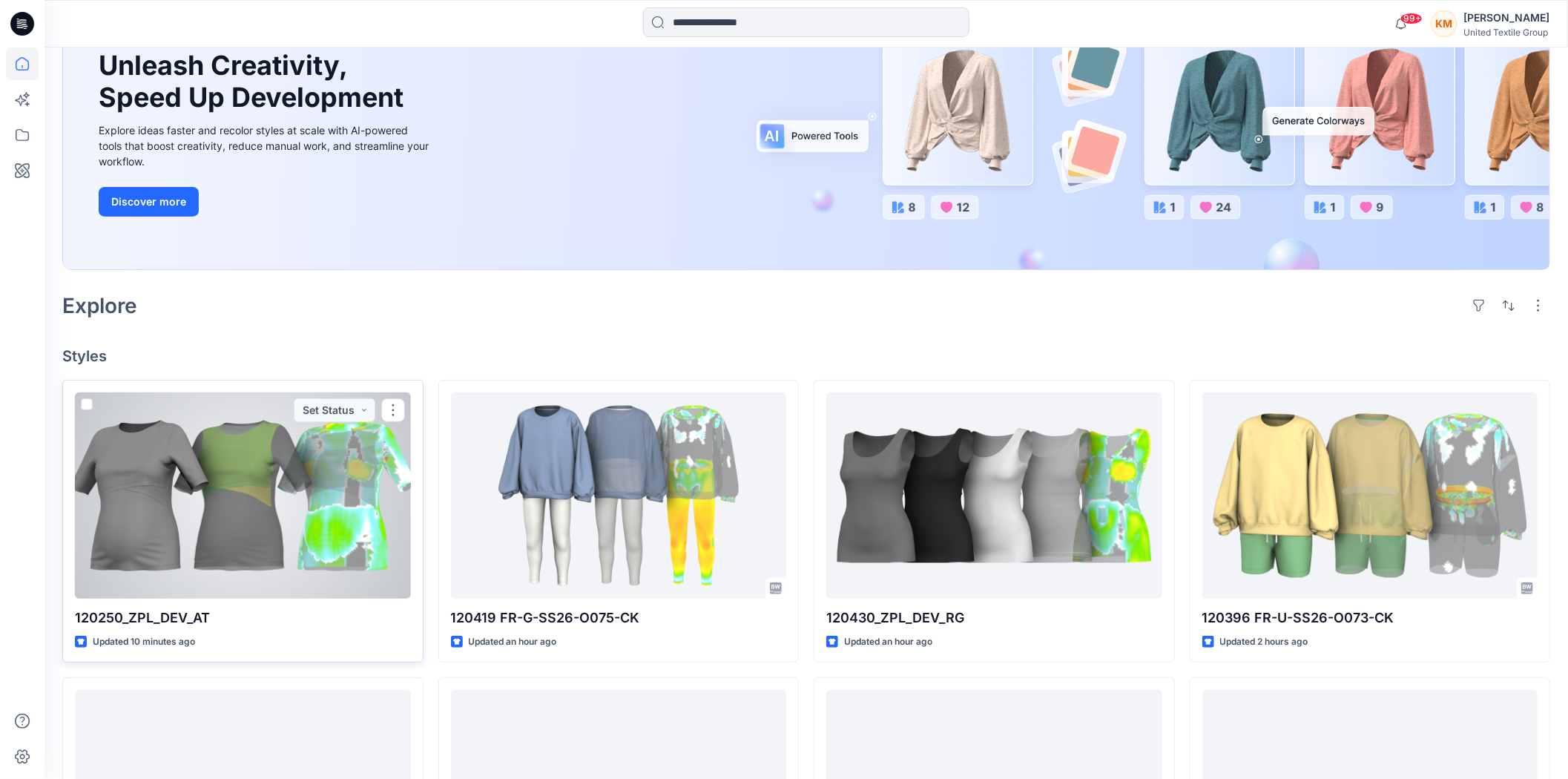
click at [301, 463] on div at bounding box center [243, 496] width 336 height 206
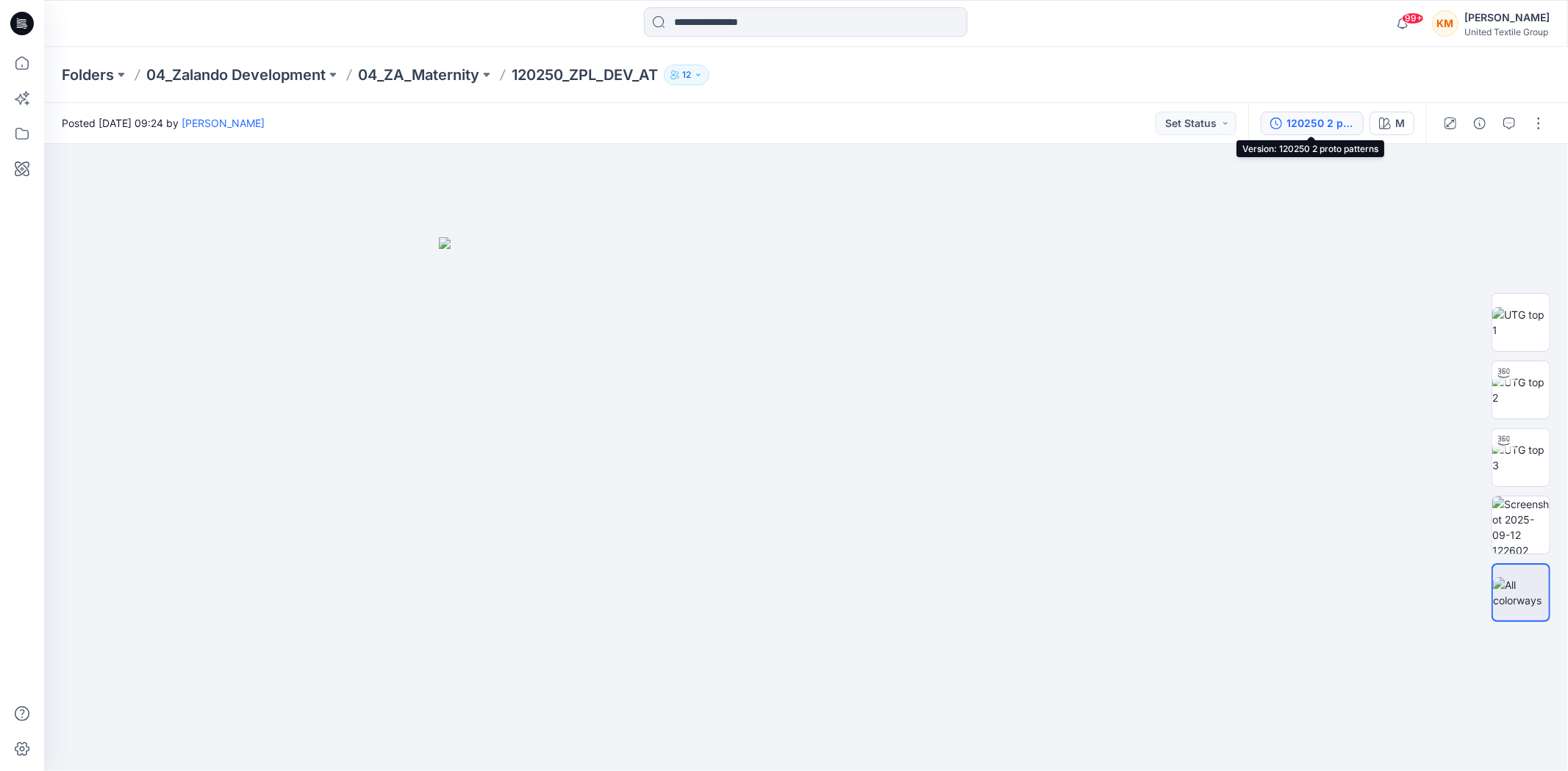
click at [1318, 123] on div "120250 2 proto patterns" at bounding box center [1320, 123] width 68 height 17
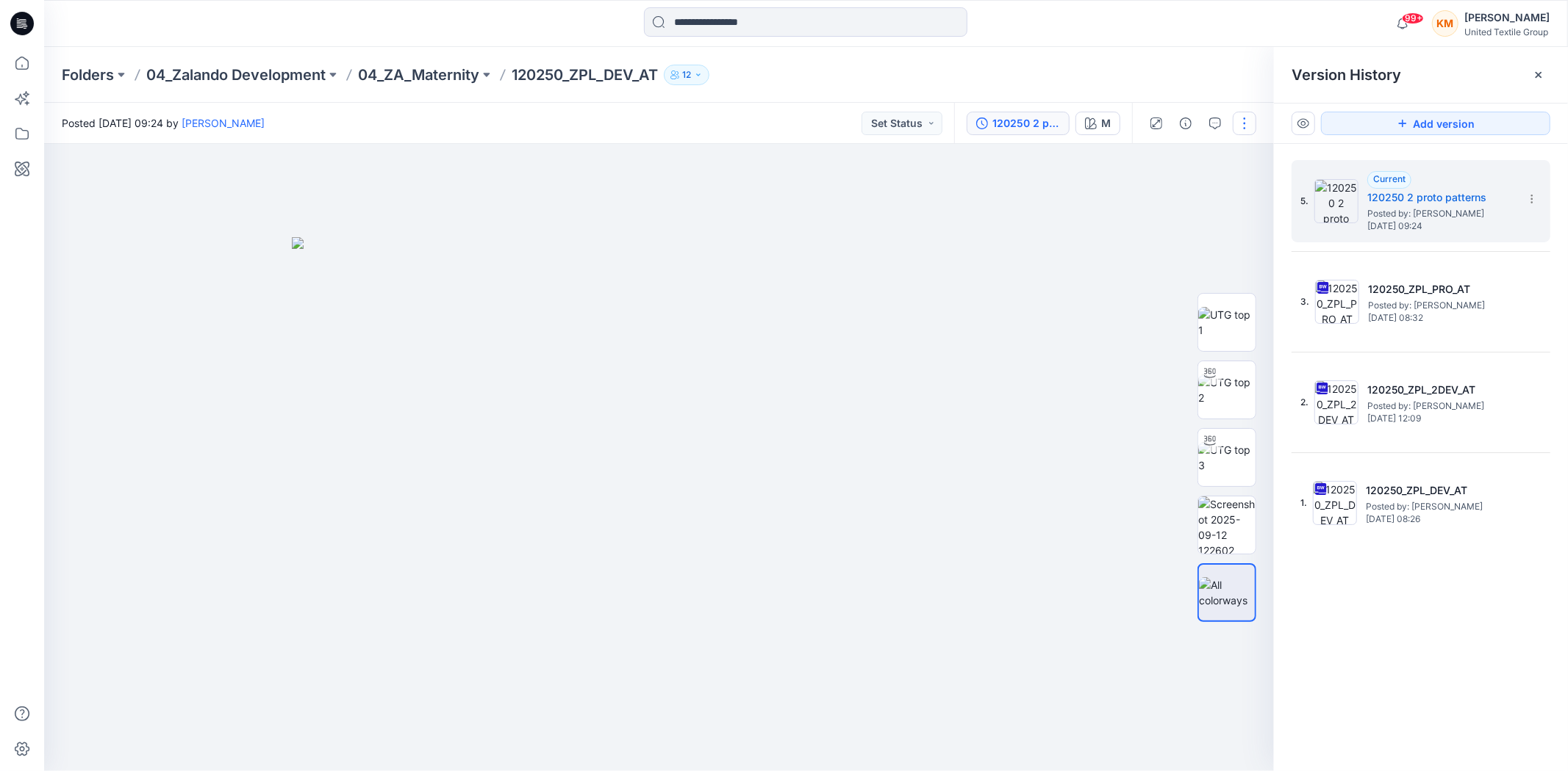
click at [1248, 116] on button "button" at bounding box center [1244, 123] width 23 height 23
click at [1178, 196] on button "Edit" at bounding box center [1183, 198] width 135 height 27
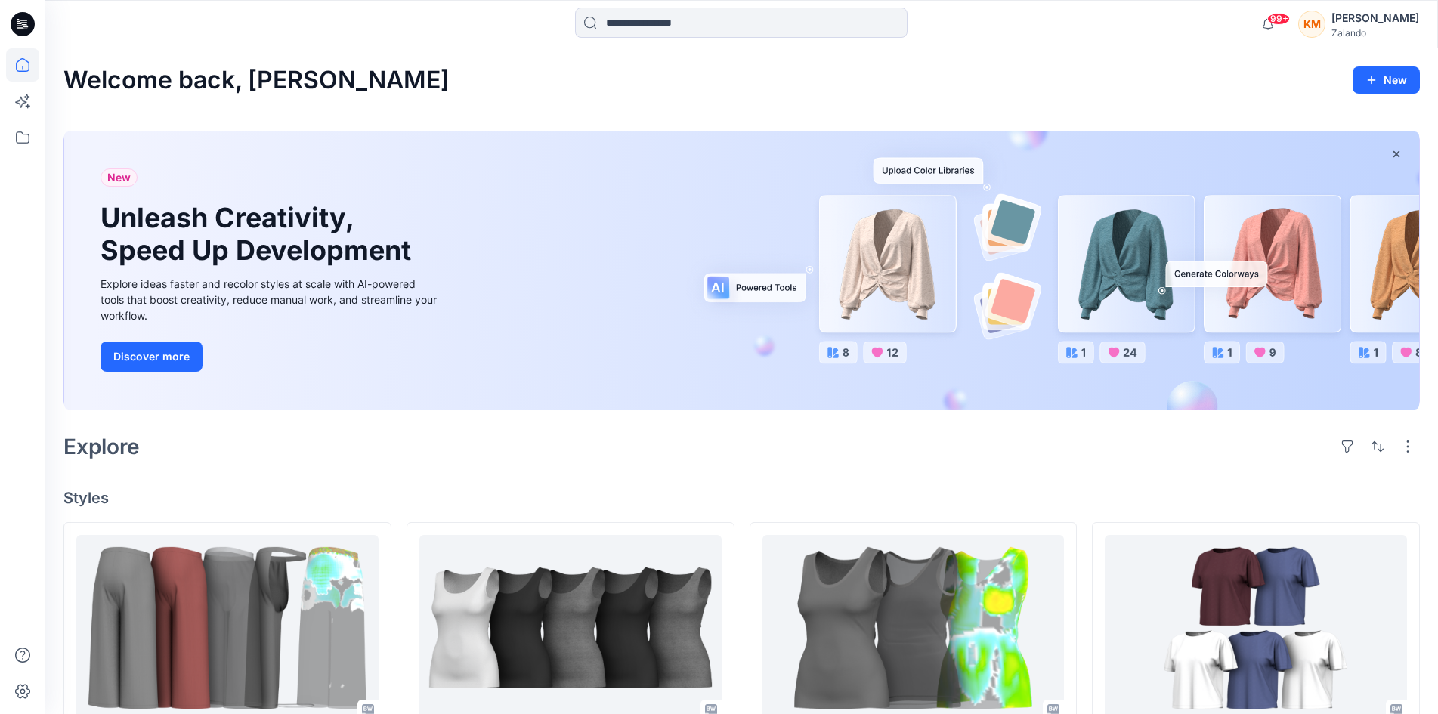
scroll to position [227, 0]
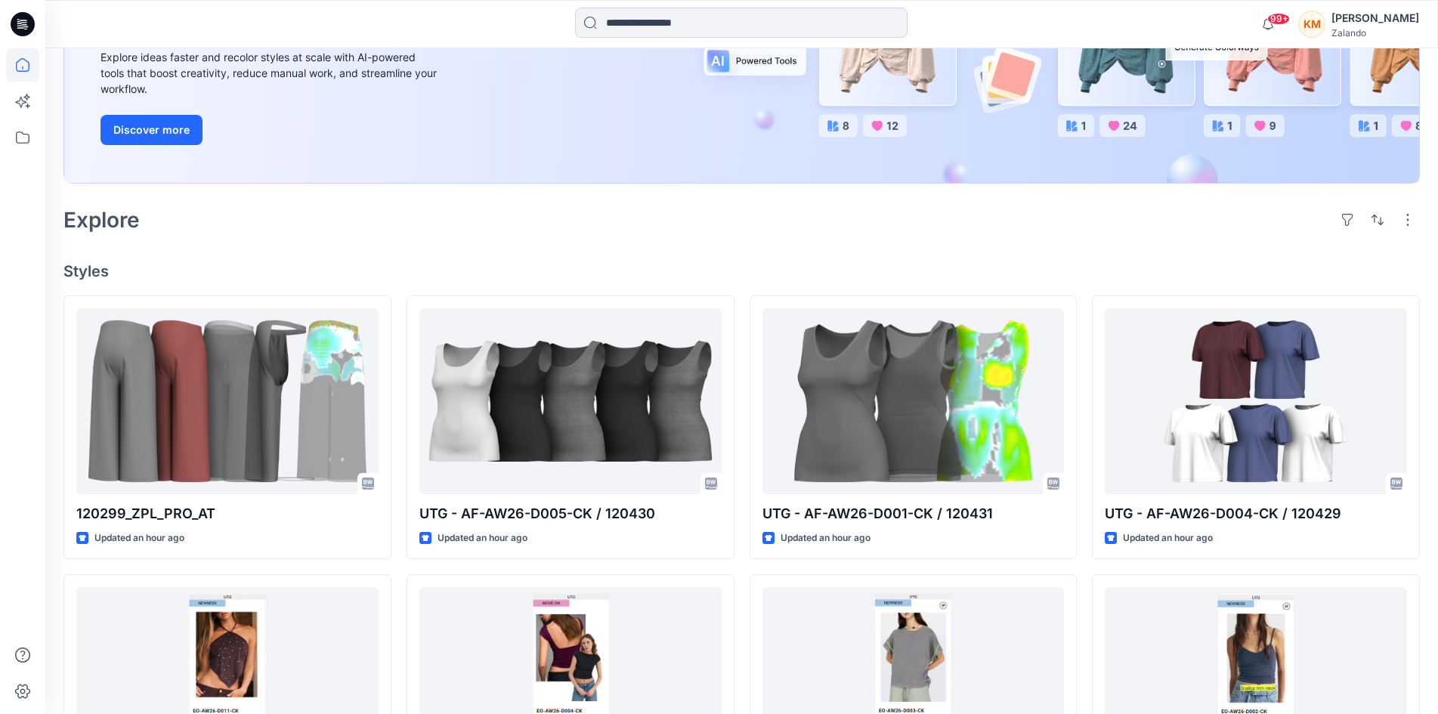
click at [613, 20] on input at bounding box center [741, 23] width 332 height 30
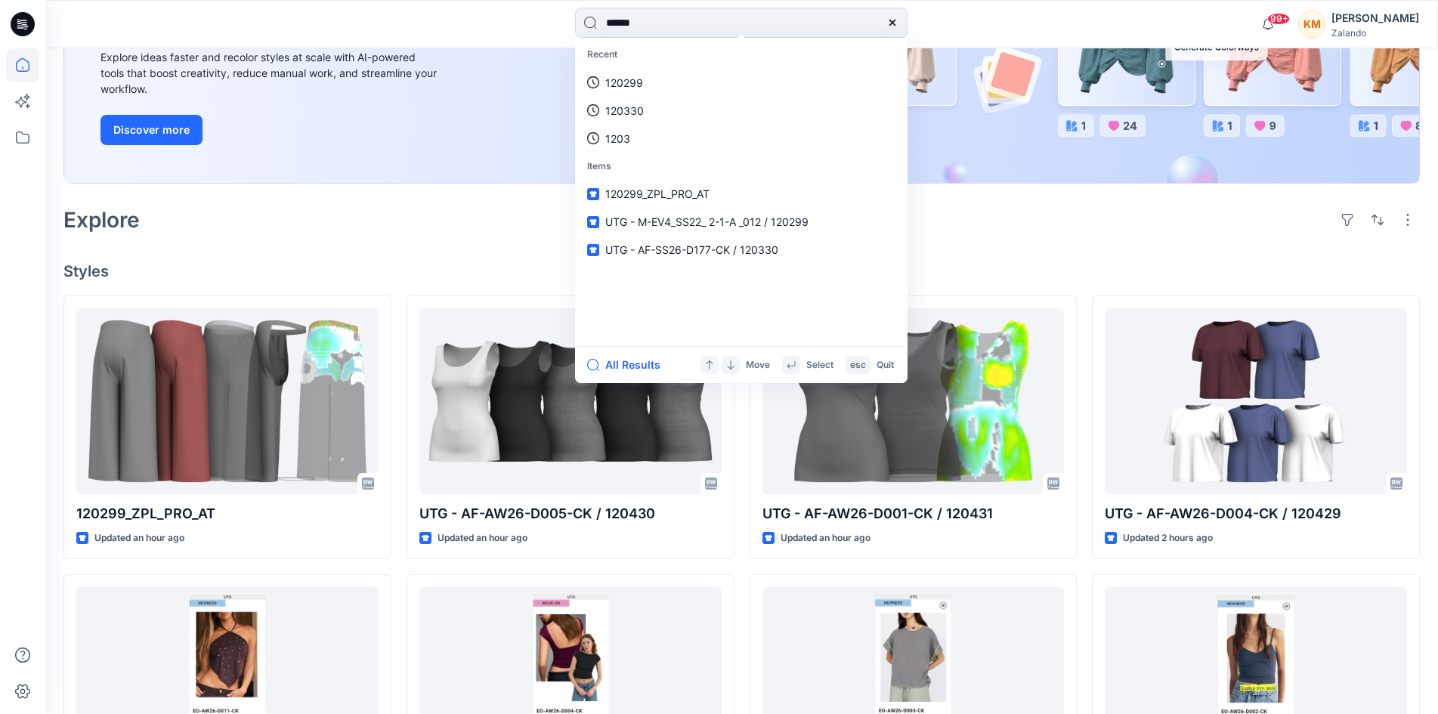
type input "******"
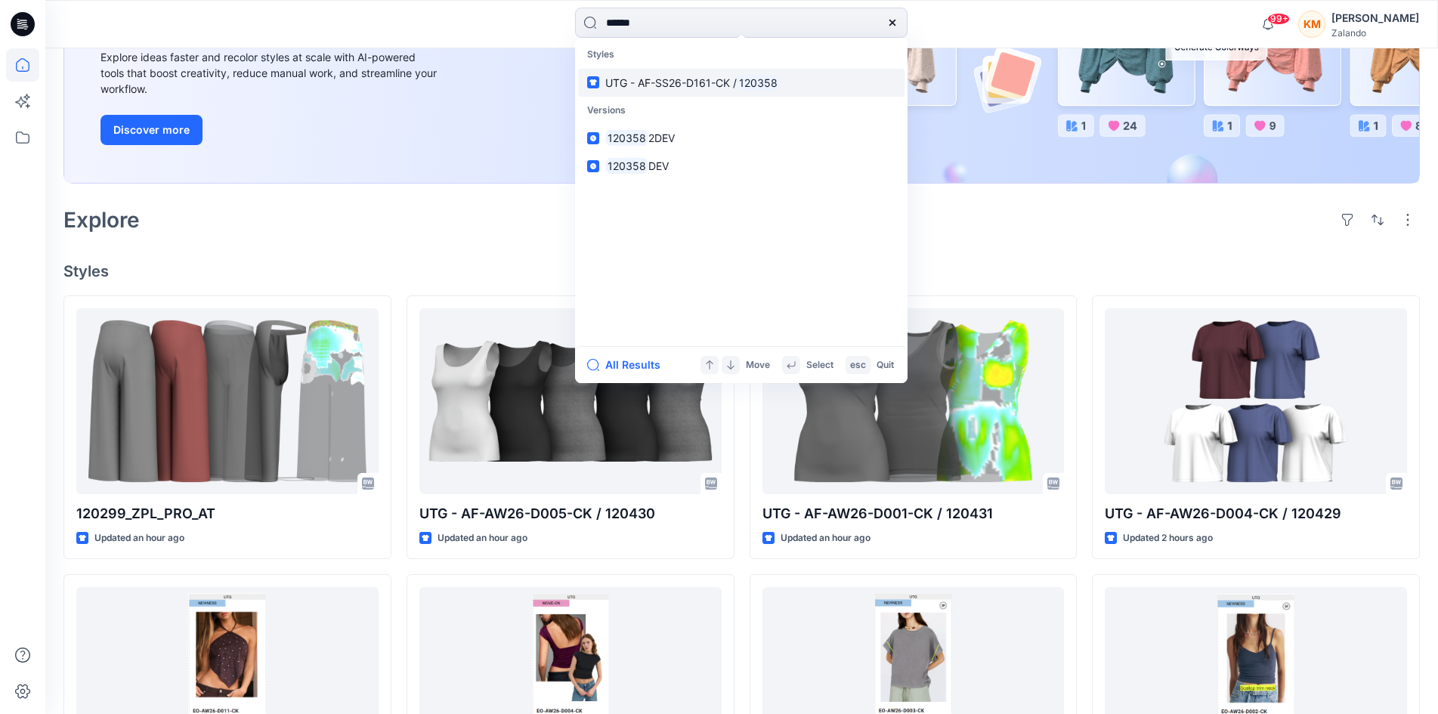
click at [635, 73] on link "UTG - AF-SS26-D161-CK / 120358" at bounding box center [741, 83] width 326 height 28
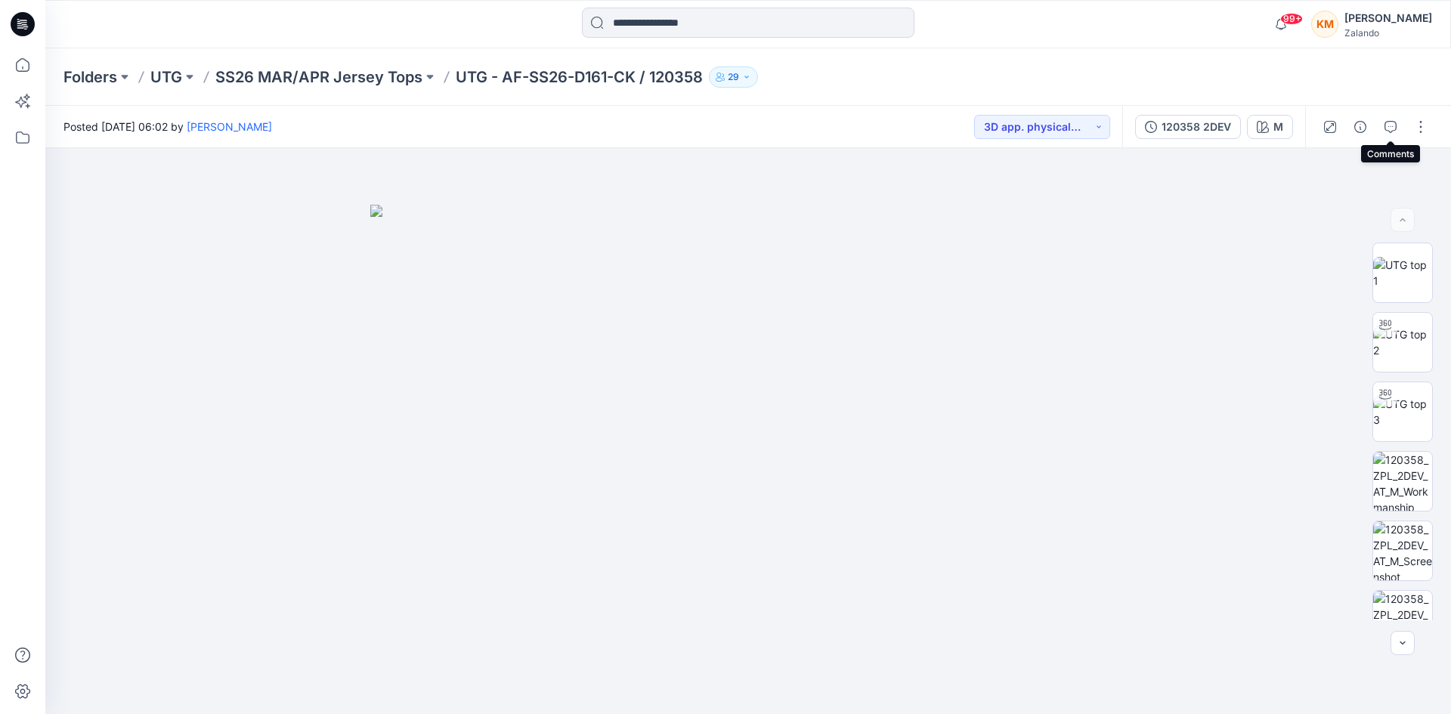
click at [1389, 122] on icon "button" at bounding box center [1390, 127] width 12 height 12
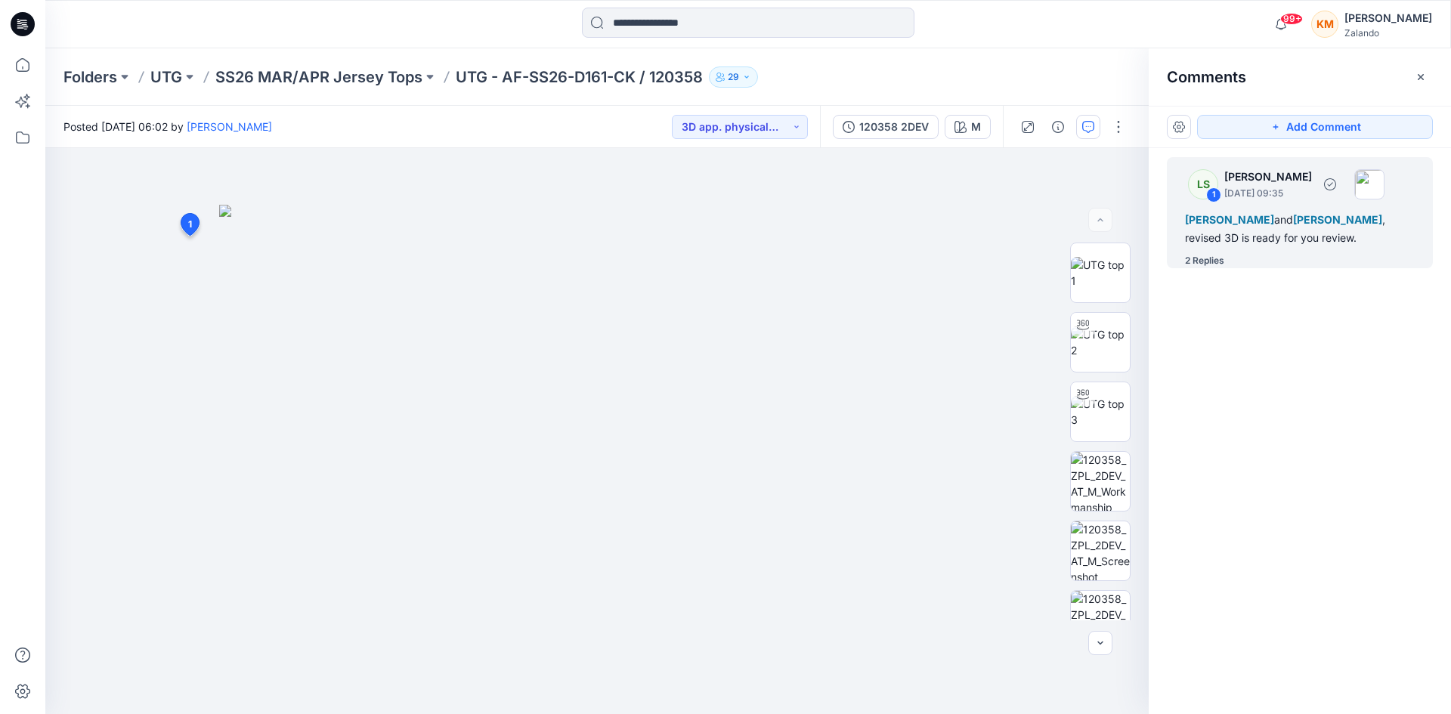
click at [1210, 261] on div "2 Replies" at bounding box center [1204, 260] width 39 height 15
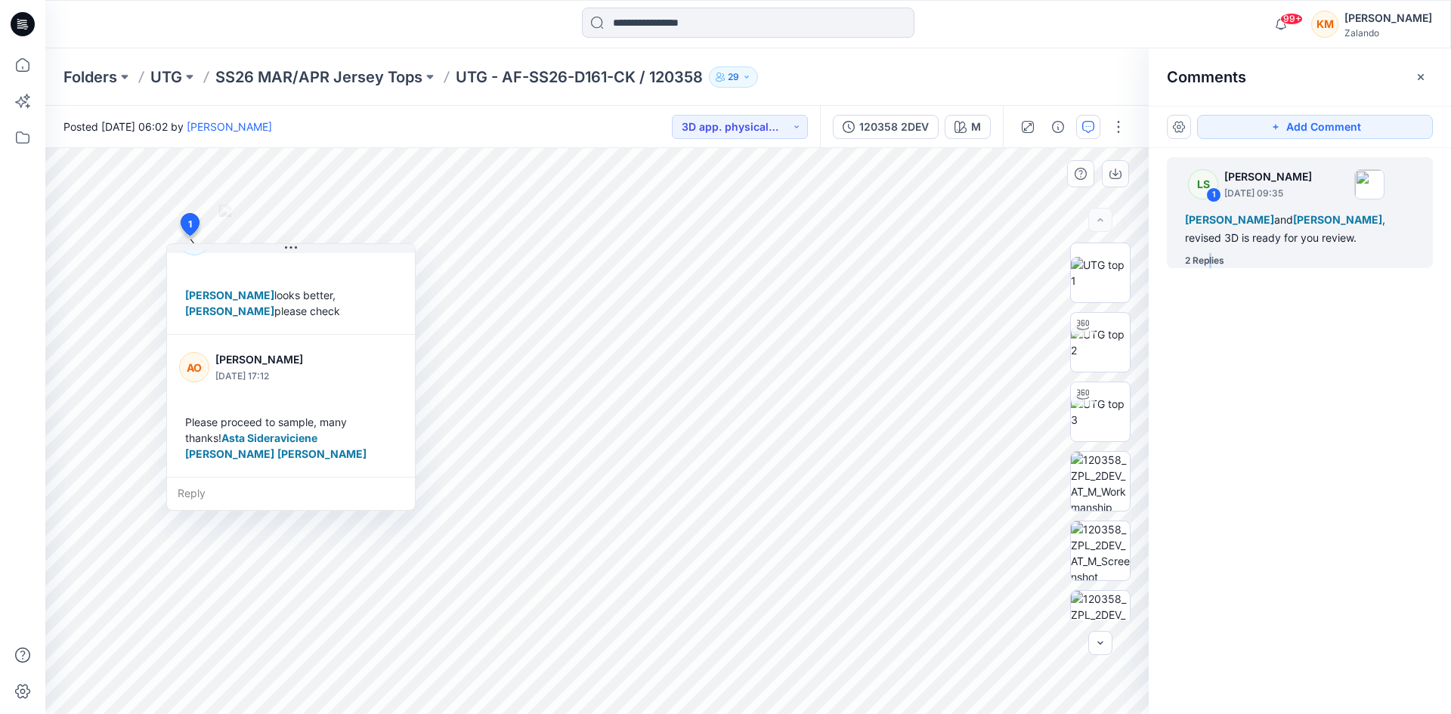
scroll to position [185, 0]
click at [905, 128] on div "120358 2DEV" at bounding box center [894, 127] width 70 height 17
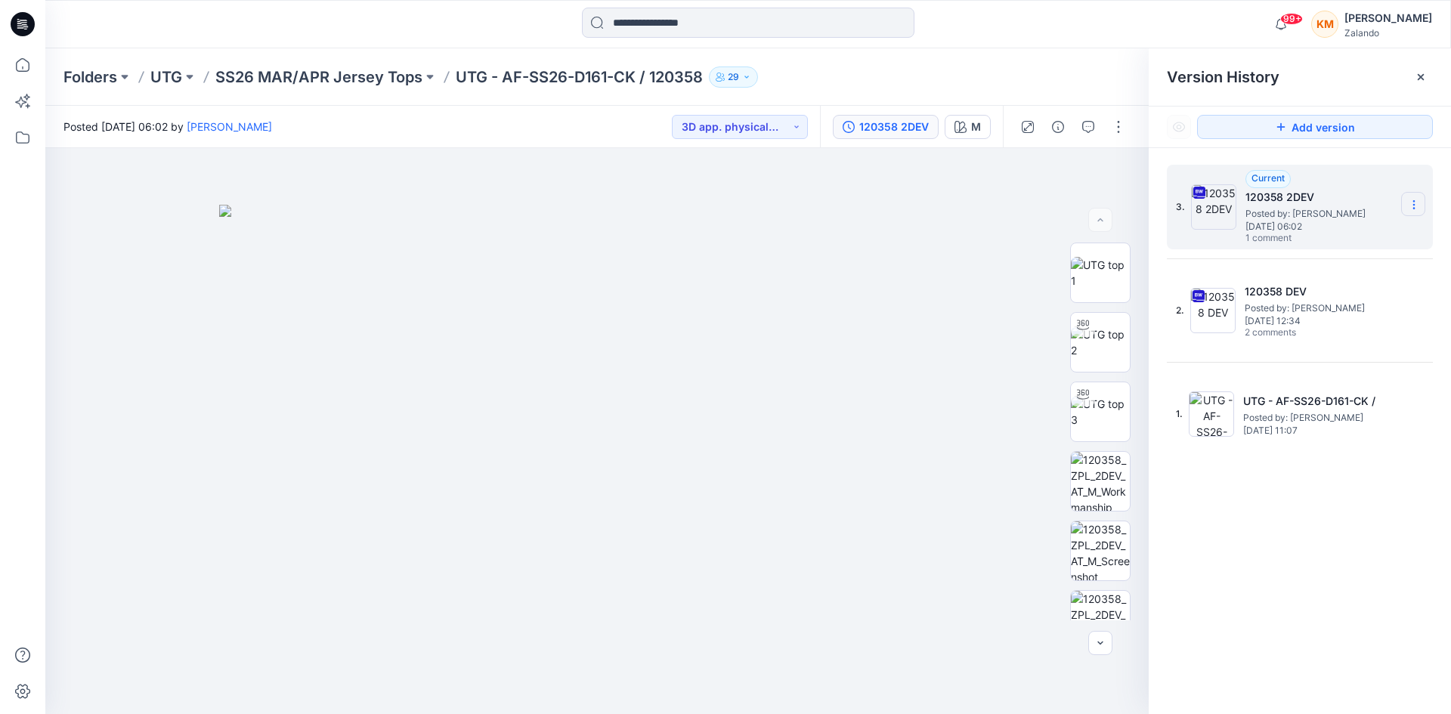
click at [1413, 199] on icon at bounding box center [1414, 205] width 12 height 12
click at [1333, 230] on span "Download Source BW File" at bounding box center [1337, 234] width 126 height 18
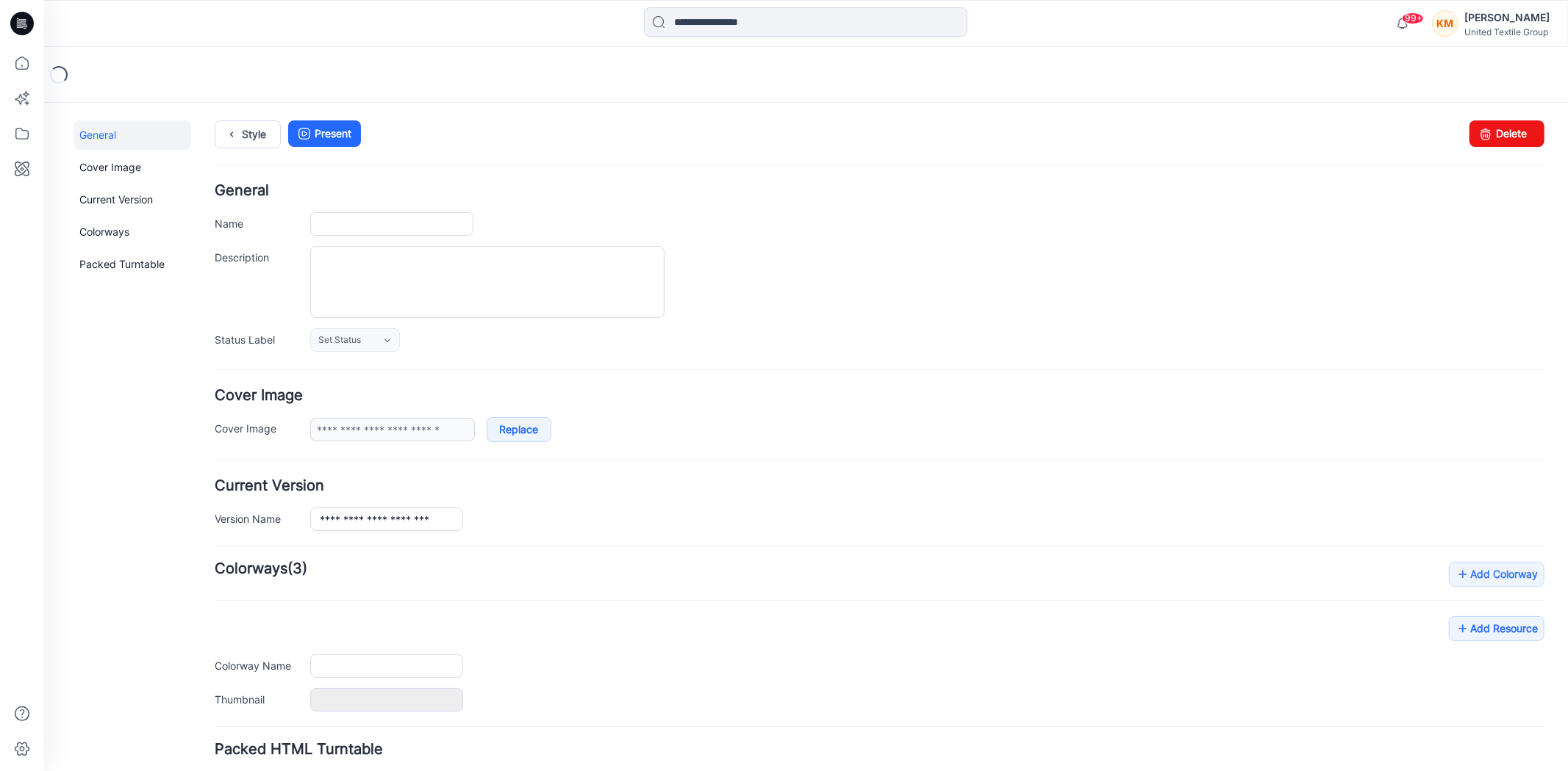
type input "**********"
type input "*"
type input "**********"
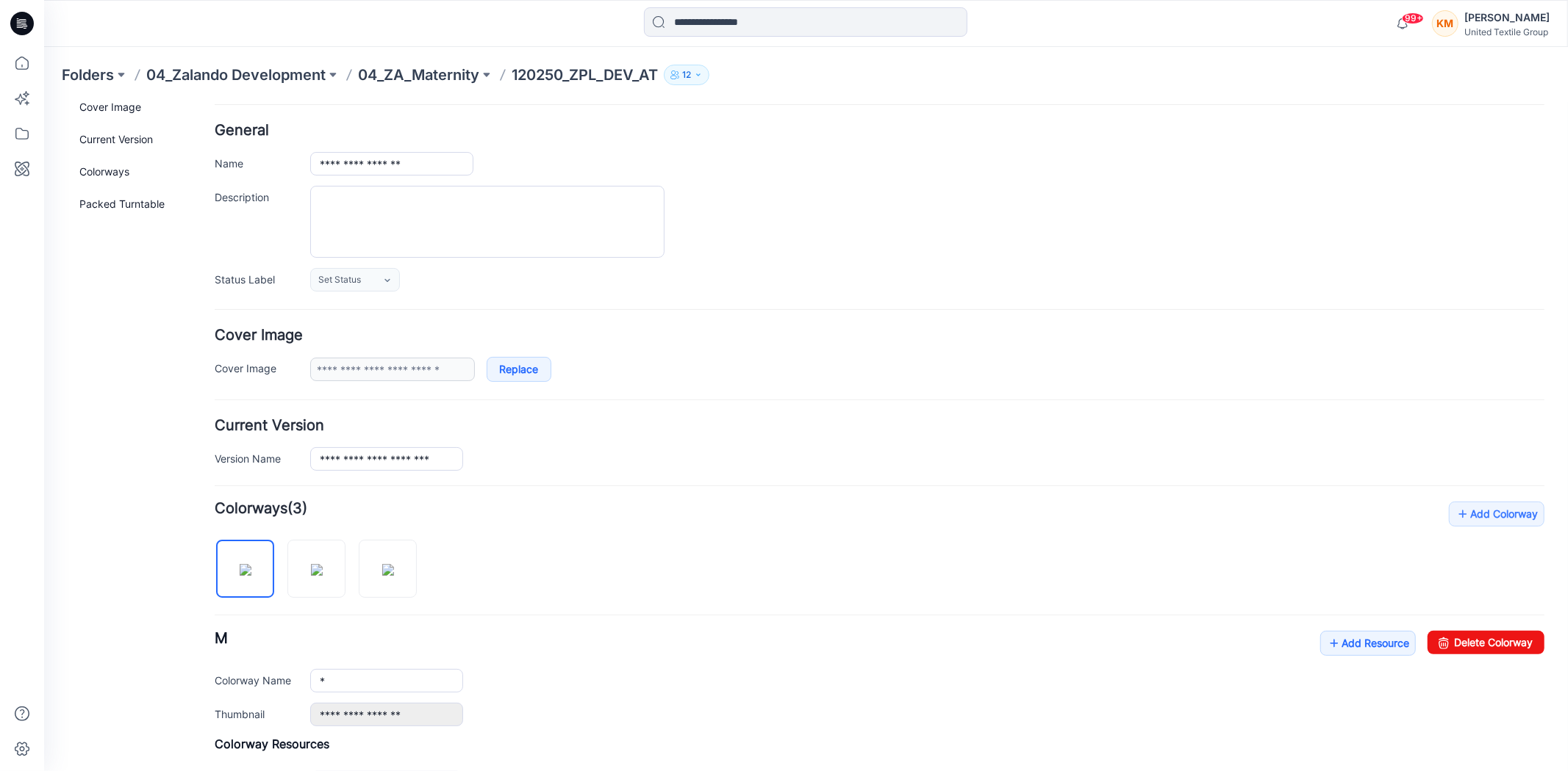
scroll to position [163, 0]
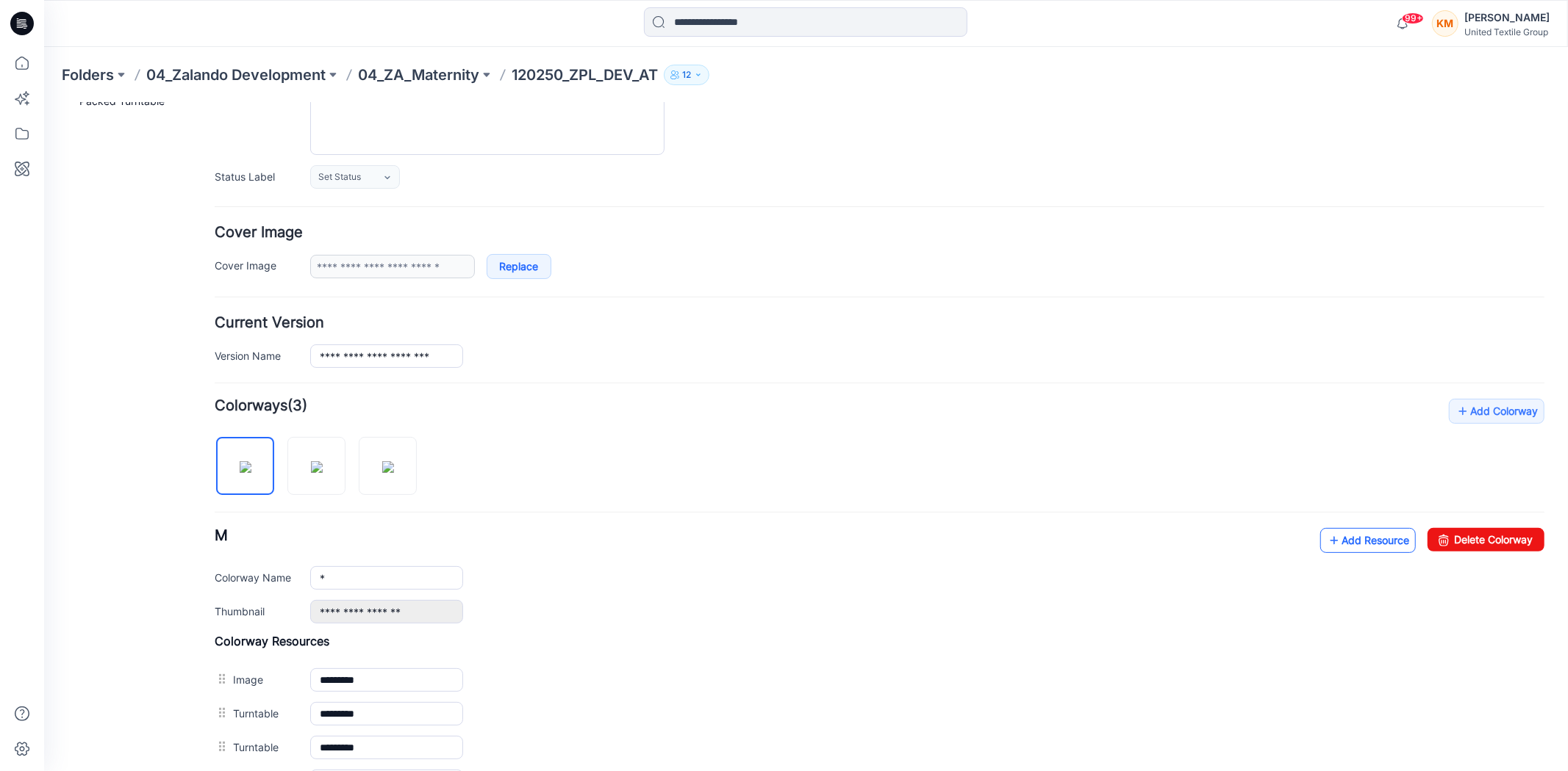
click at [1346, 542] on link "Add Resource" at bounding box center [1367, 540] width 95 height 25
